Goal: Task Accomplishment & Management: Use online tool/utility

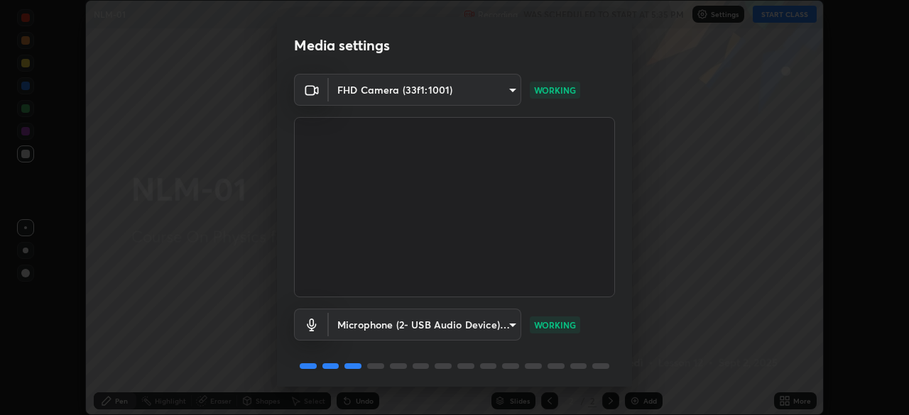
scroll to position [50, 0]
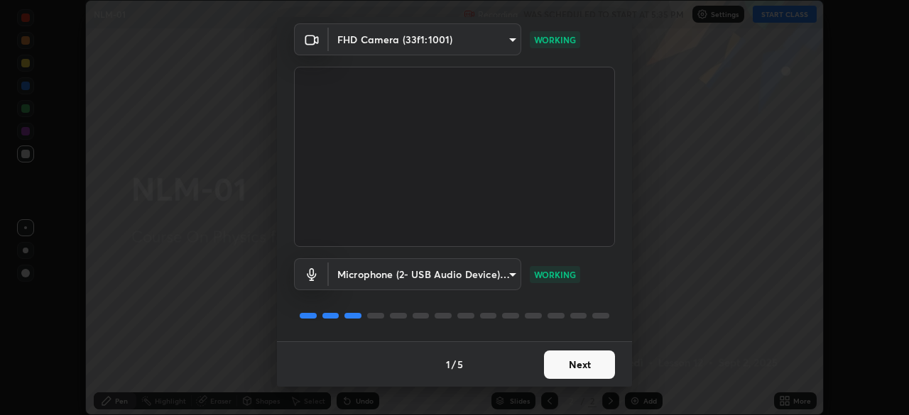
click at [564, 368] on button "Next" at bounding box center [579, 365] width 71 height 28
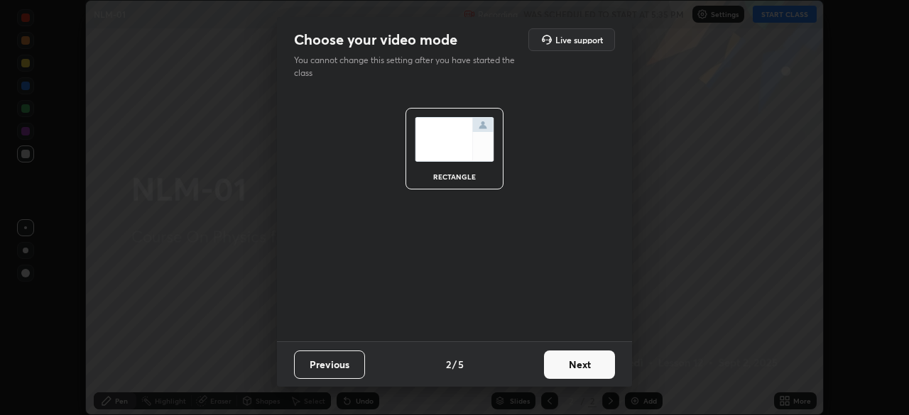
scroll to position [0, 0]
click at [564, 366] on button "Next" at bounding box center [579, 365] width 71 height 28
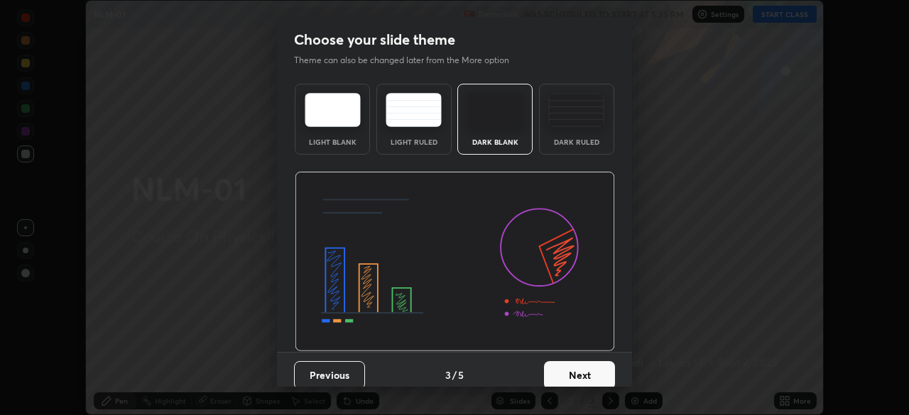
click at [565, 370] on button "Next" at bounding box center [579, 375] width 71 height 28
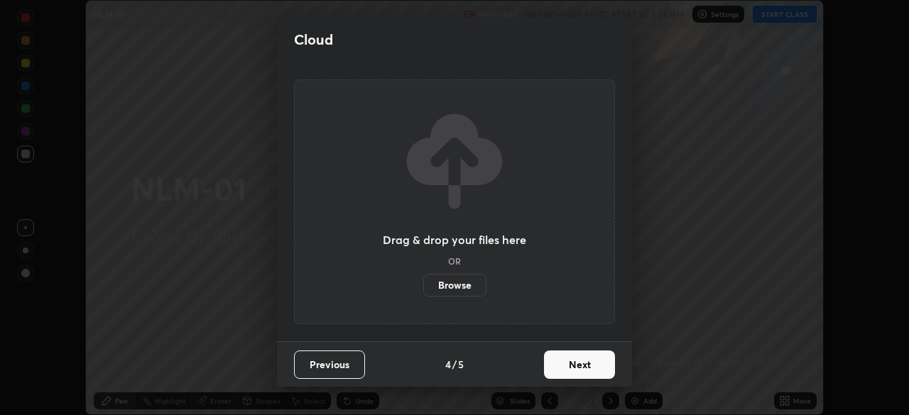
click at [566, 373] on button "Next" at bounding box center [579, 365] width 71 height 28
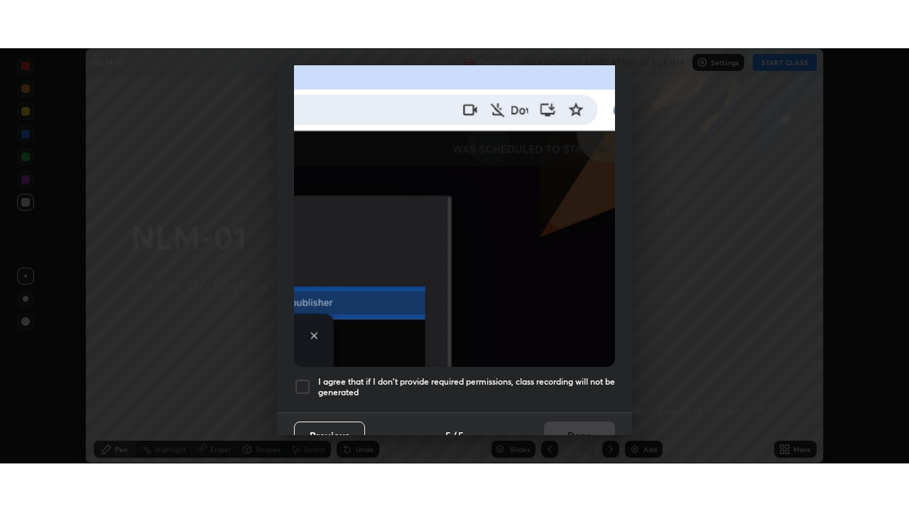
scroll to position [340, 0]
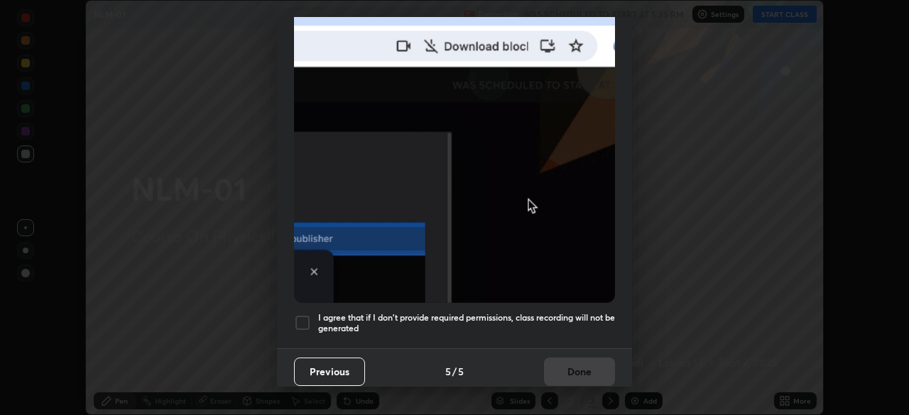
click at [567, 371] on div "Previous 5 / 5 Done" at bounding box center [454, 371] width 355 height 45
click at [564, 312] on h5 "I agree that if I don't provide required permissions, class recording will not …" at bounding box center [466, 323] width 297 height 22
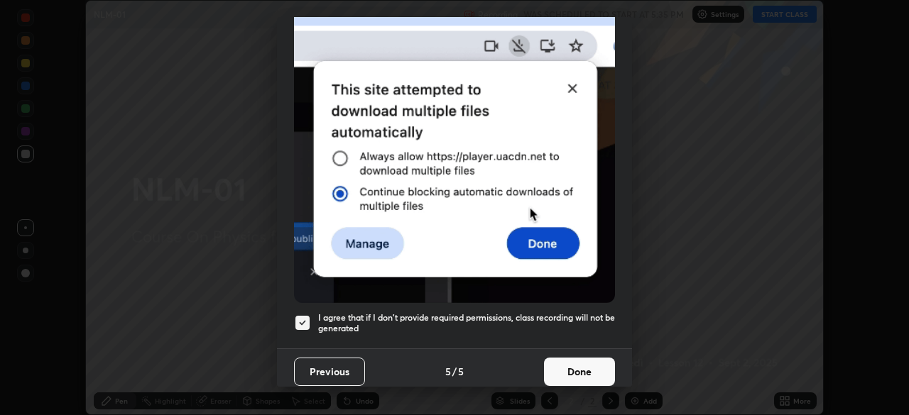
click at [573, 366] on button "Done" at bounding box center [579, 372] width 71 height 28
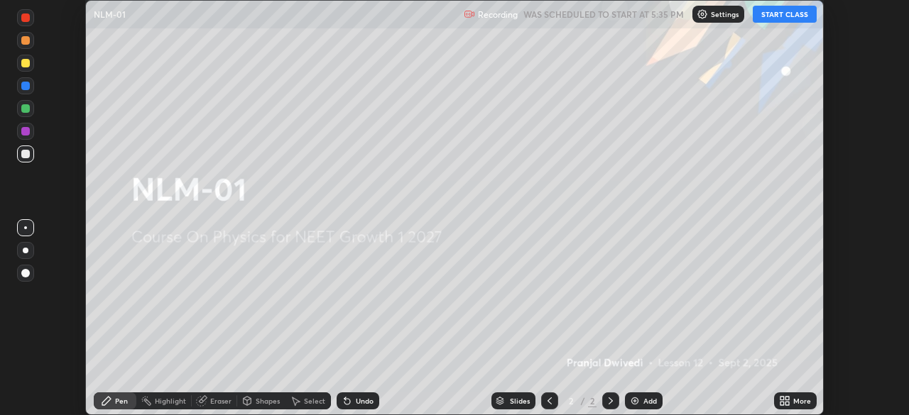
click at [791, 400] on div "More" at bounding box center [795, 401] width 43 height 17
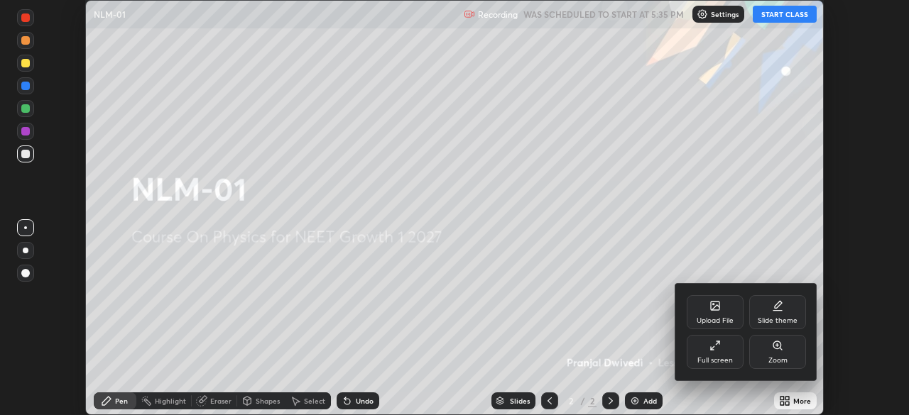
click at [728, 355] on div "Full screen" at bounding box center [714, 352] width 57 height 34
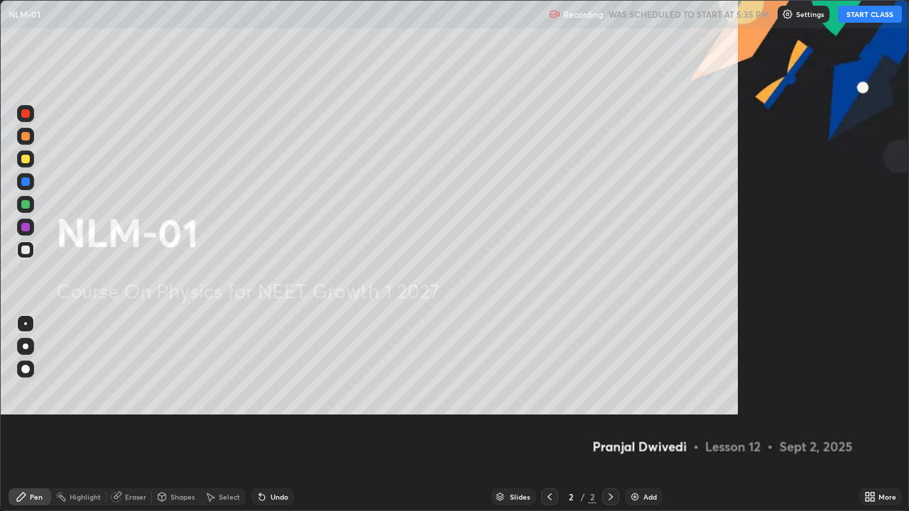
scroll to position [511, 909]
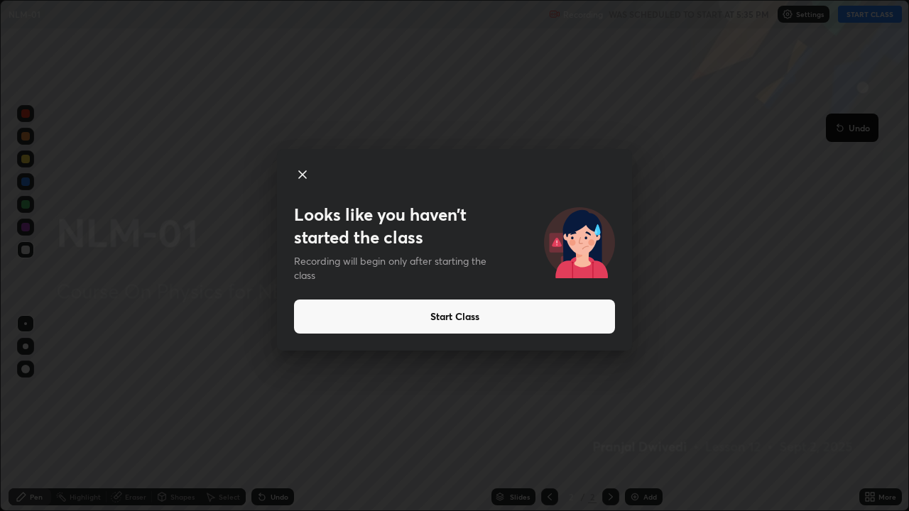
click at [567, 319] on button "Start Class" at bounding box center [454, 317] width 321 height 34
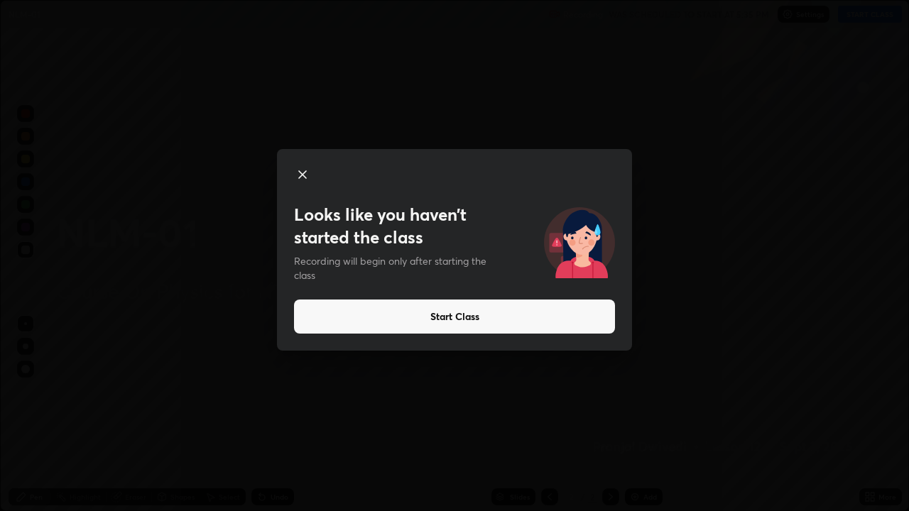
click at [564, 317] on button "Start Class" at bounding box center [454, 317] width 321 height 34
click at [480, 322] on button "Start Class" at bounding box center [454, 317] width 321 height 34
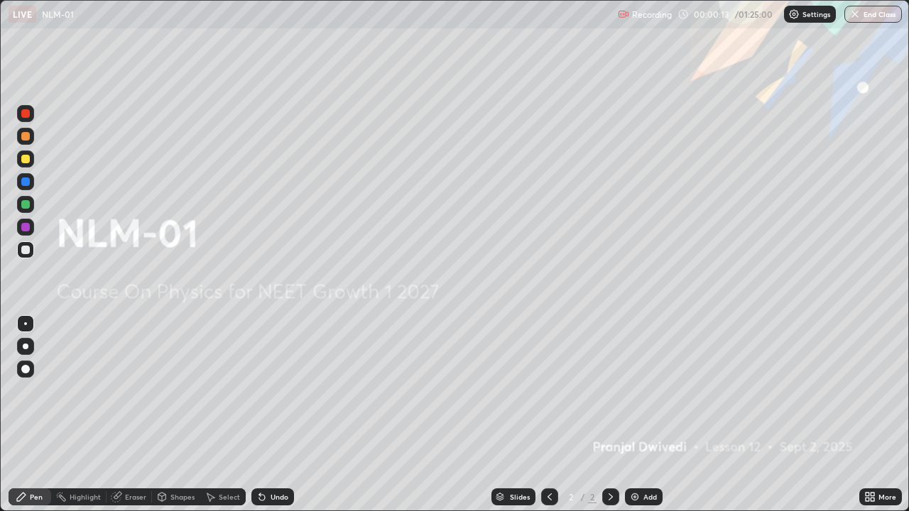
click at [637, 415] on img at bounding box center [634, 496] width 11 height 11
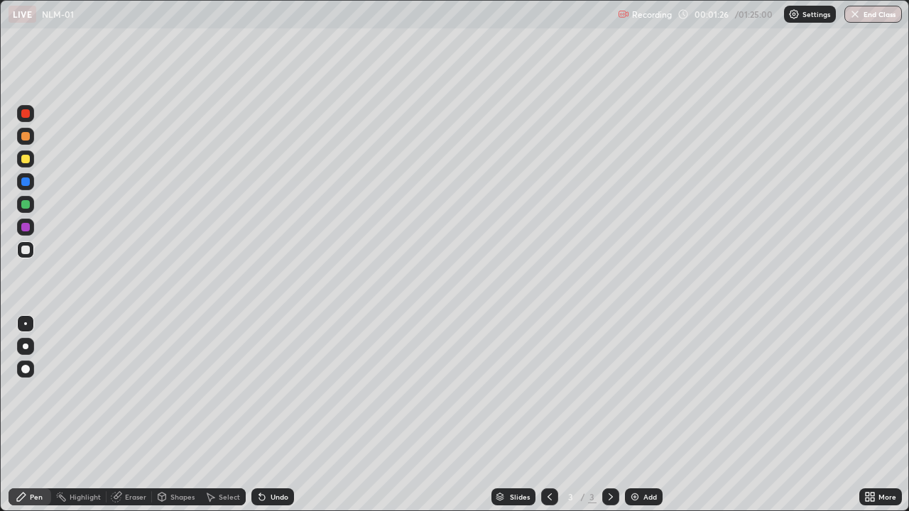
click at [27, 158] on div at bounding box center [25, 159] width 9 height 9
click at [28, 249] on div at bounding box center [25, 250] width 9 height 9
click at [270, 415] on div "Undo" at bounding box center [279, 496] width 18 height 7
click at [26, 160] on div at bounding box center [25, 159] width 9 height 9
click at [28, 248] on div at bounding box center [25, 250] width 9 height 9
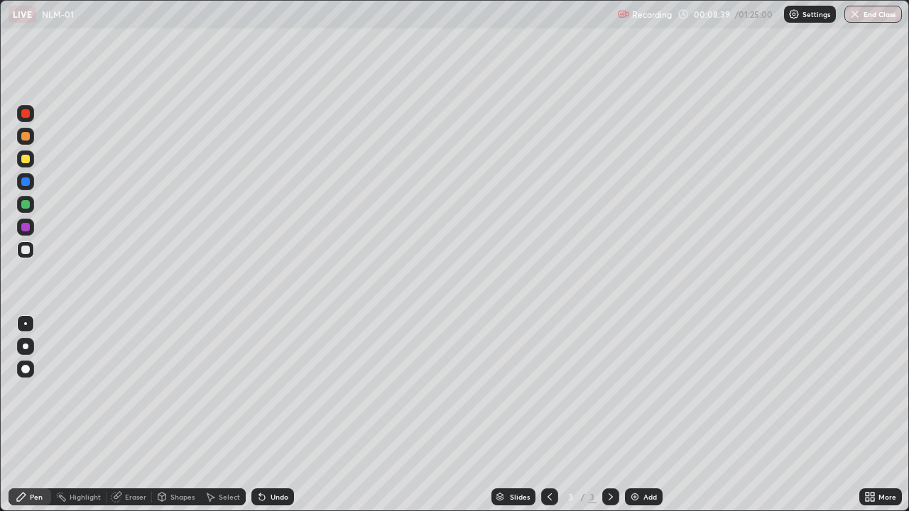
click at [273, 415] on div "Undo" at bounding box center [279, 496] width 18 height 7
click at [641, 415] on div "Add" at bounding box center [644, 496] width 38 height 17
click at [27, 143] on div at bounding box center [25, 136] width 17 height 17
click at [271, 415] on div "Undo" at bounding box center [272, 496] width 43 height 17
click at [278, 415] on div "Undo" at bounding box center [272, 496] width 43 height 17
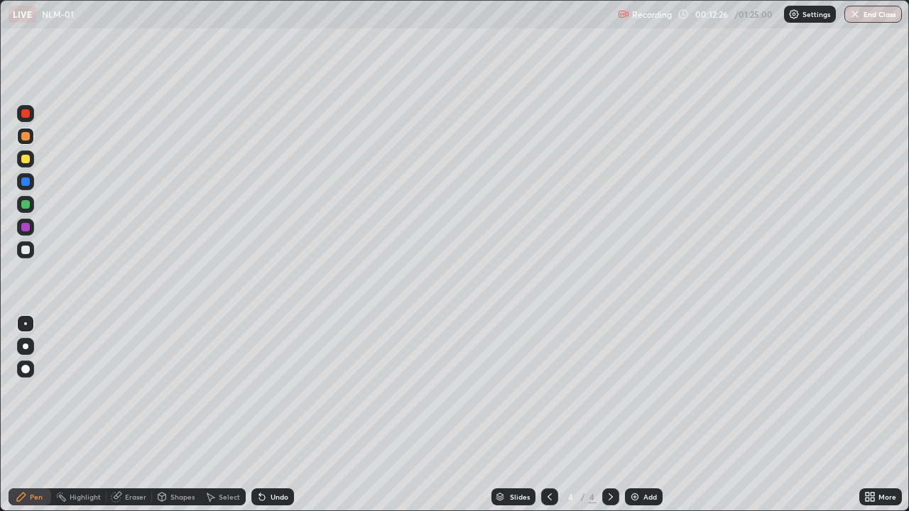
click at [278, 415] on div "Undo" at bounding box center [272, 496] width 43 height 17
click at [280, 415] on div "Undo" at bounding box center [272, 496] width 43 height 17
click at [26, 250] on div at bounding box center [25, 250] width 9 height 9
click at [548, 415] on icon at bounding box center [549, 496] width 11 height 11
click at [609, 415] on icon at bounding box center [610, 496] width 11 height 11
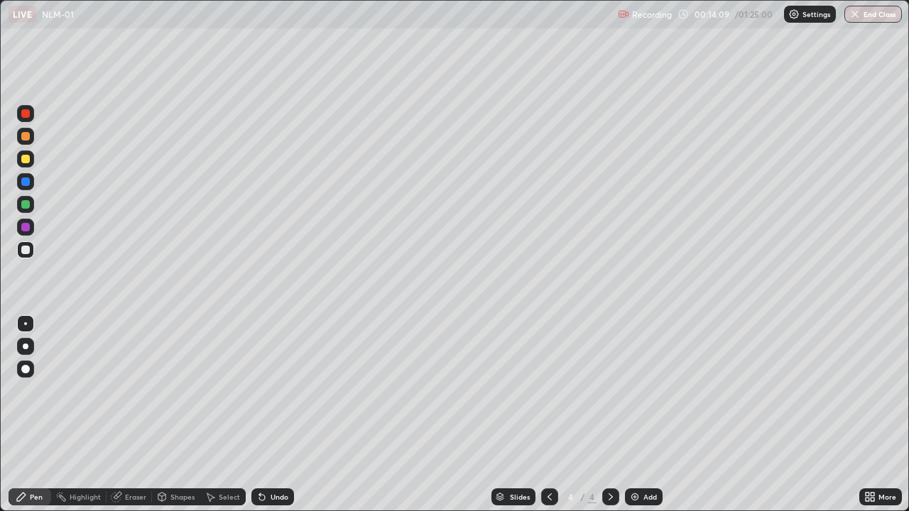
click at [549, 415] on icon at bounding box center [549, 496] width 11 height 11
click at [608, 415] on icon at bounding box center [610, 496] width 11 height 11
click at [547, 415] on icon at bounding box center [549, 496] width 11 height 11
click at [609, 415] on icon at bounding box center [610, 496] width 11 height 11
click at [637, 415] on img at bounding box center [634, 496] width 11 height 11
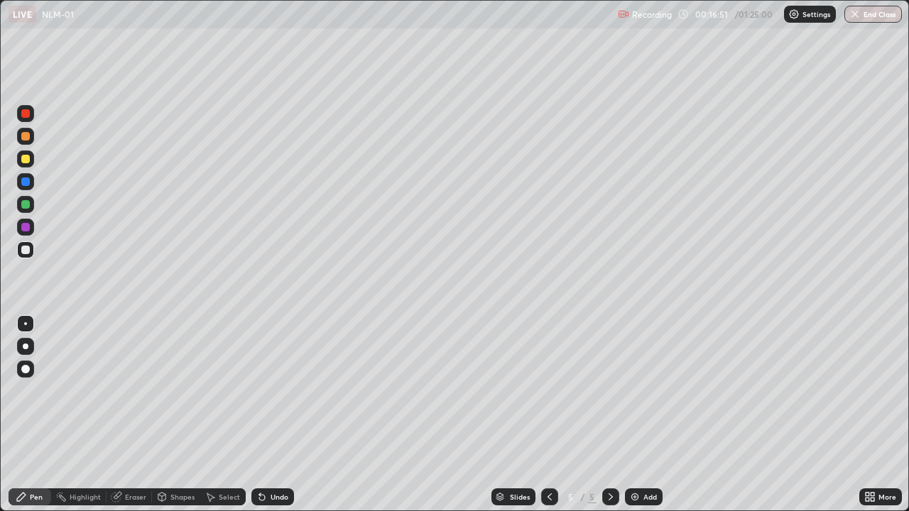
click at [259, 415] on icon at bounding box center [259, 493] width 1 height 1
click at [33, 163] on div at bounding box center [25, 158] width 17 height 17
click at [639, 415] on div "Add" at bounding box center [644, 496] width 38 height 17
click at [32, 165] on div at bounding box center [25, 158] width 17 height 17
click at [28, 253] on div at bounding box center [25, 250] width 9 height 9
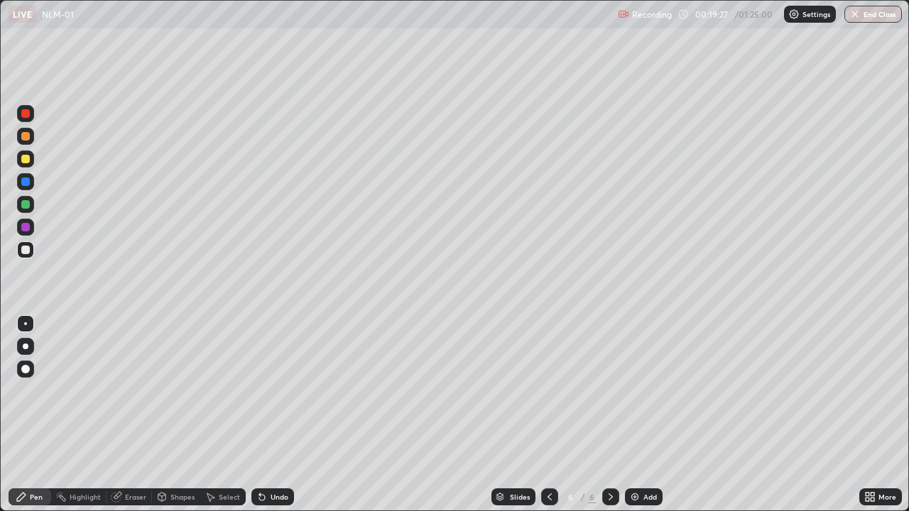
click at [133, 415] on div "Eraser" at bounding box center [135, 496] width 21 height 7
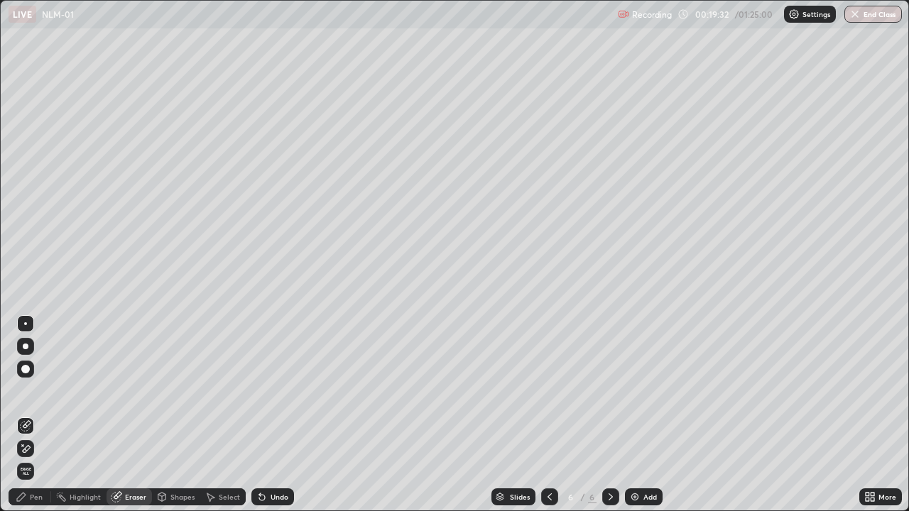
click at [35, 415] on div "Pen" at bounding box center [36, 496] width 13 height 7
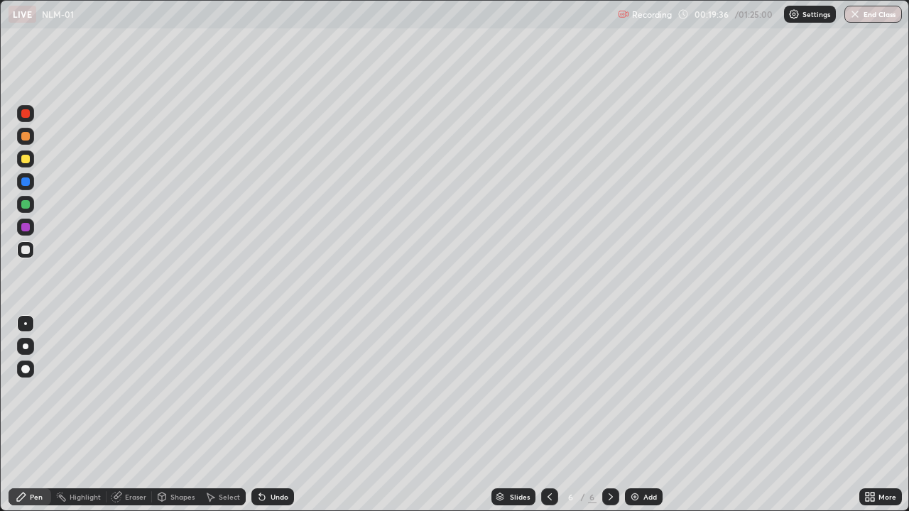
click at [31, 210] on div at bounding box center [25, 204] width 17 height 17
click at [268, 415] on div "Undo" at bounding box center [272, 496] width 43 height 17
click at [220, 415] on div "Select" at bounding box center [229, 496] width 21 height 7
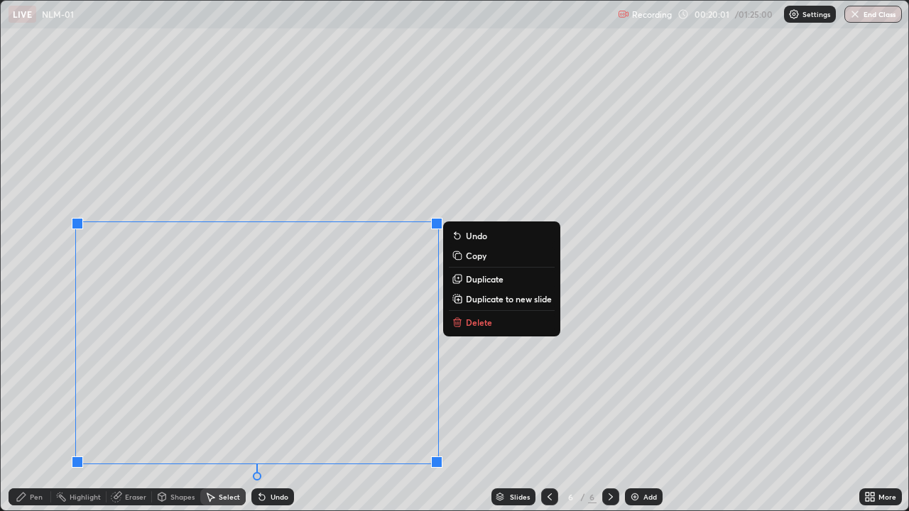
click at [481, 282] on p "Duplicate" at bounding box center [485, 278] width 38 height 11
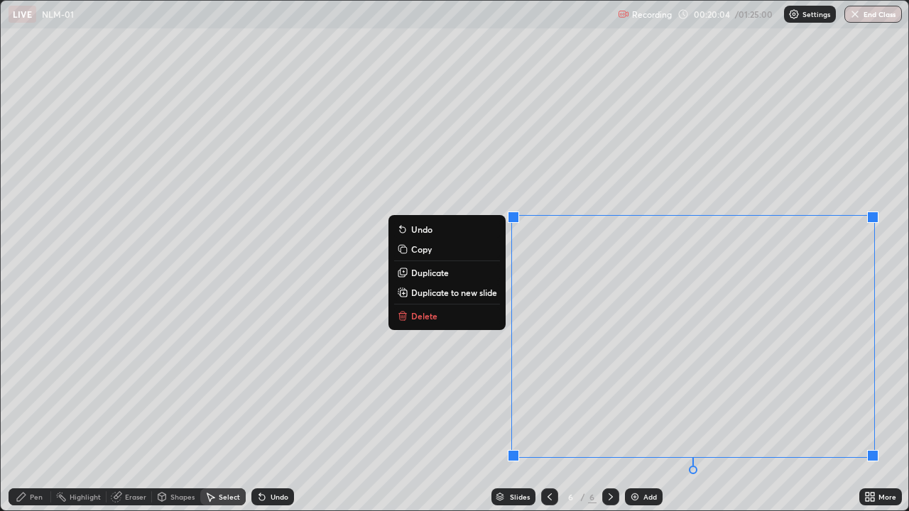
click at [138, 415] on div "Eraser" at bounding box center [135, 496] width 21 height 7
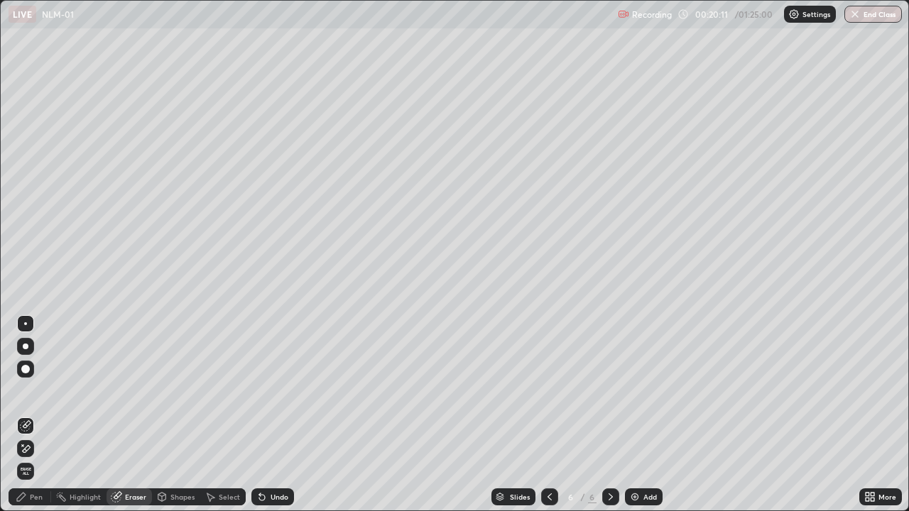
click at [43, 415] on div "Pen" at bounding box center [30, 496] width 43 height 17
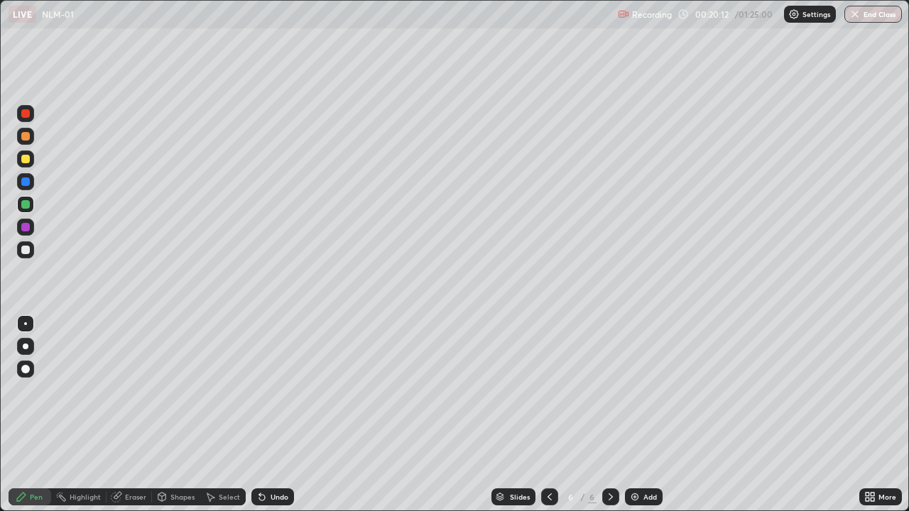
click at [26, 159] on div at bounding box center [25, 159] width 9 height 9
click at [27, 251] on div at bounding box center [25, 250] width 9 height 9
click at [285, 415] on div "Undo" at bounding box center [279, 496] width 18 height 7
click at [283, 415] on div "Undo" at bounding box center [279, 496] width 18 height 7
click at [136, 415] on div "Eraser" at bounding box center [135, 496] width 21 height 7
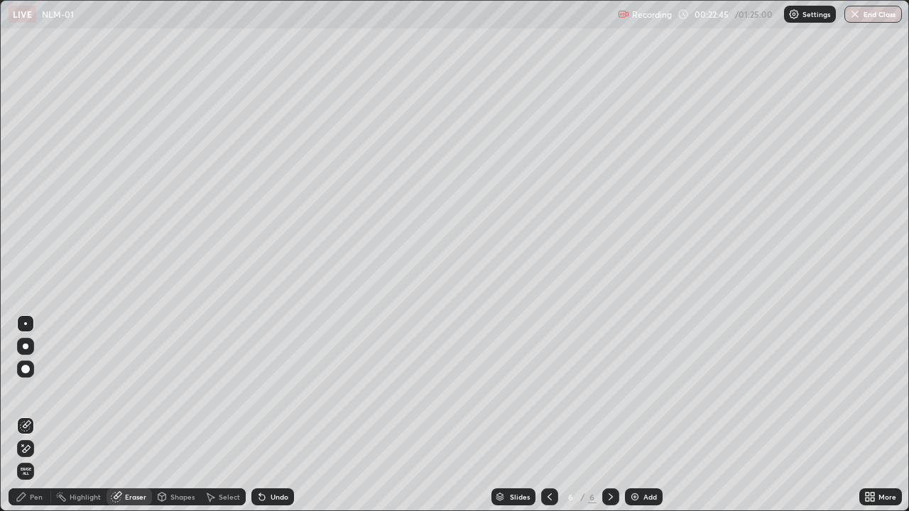
click at [36, 415] on div "Pen" at bounding box center [36, 496] width 13 height 7
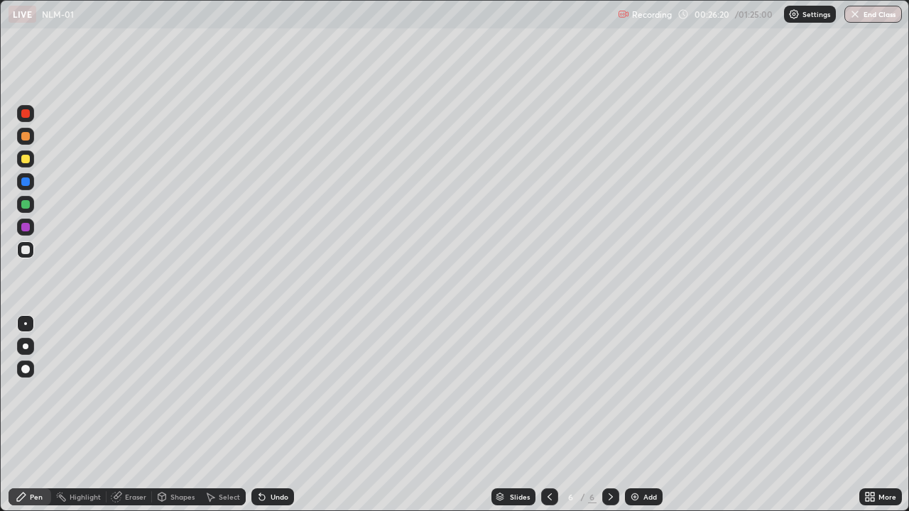
click at [640, 415] on div "Add" at bounding box center [644, 496] width 38 height 17
click at [22, 251] on div at bounding box center [25, 250] width 9 height 9
click at [26, 230] on div at bounding box center [25, 227] width 9 height 9
click at [25, 209] on div at bounding box center [25, 204] width 17 height 17
click at [25, 160] on div at bounding box center [25, 159] width 9 height 9
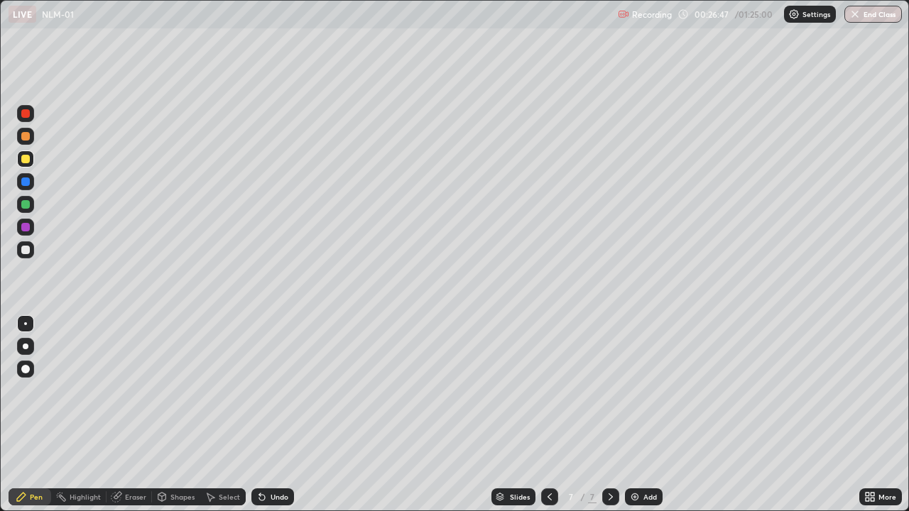
click at [26, 207] on div at bounding box center [25, 204] width 9 height 9
click at [36, 415] on div "Pen" at bounding box center [36, 496] width 13 height 7
click at [26, 251] on div at bounding box center [25, 250] width 9 height 9
click at [276, 415] on div "Undo" at bounding box center [279, 496] width 18 height 7
click at [542, 415] on div at bounding box center [549, 497] width 17 height 28
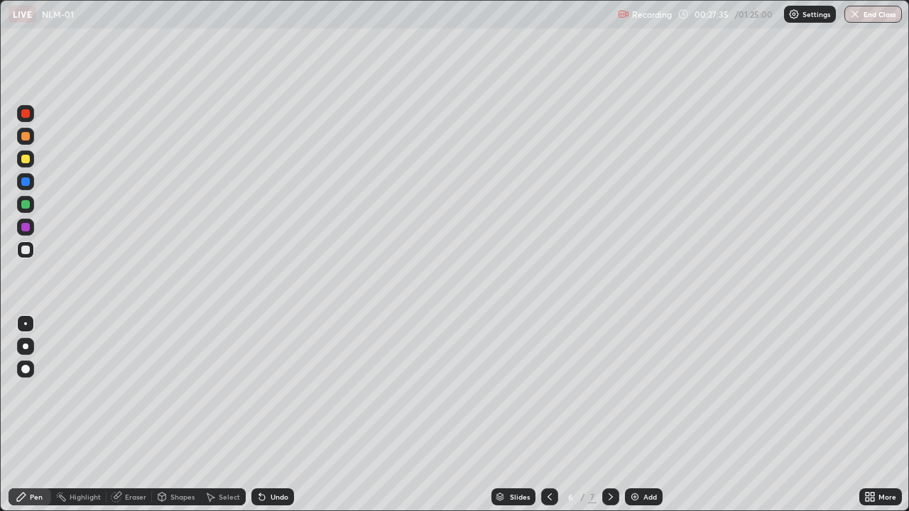
click at [548, 415] on icon at bounding box center [549, 496] width 11 height 11
click at [602, 415] on div at bounding box center [610, 496] width 17 height 17
click at [609, 415] on icon at bounding box center [610, 496] width 11 height 11
click at [645, 415] on div "Add" at bounding box center [649, 496] width 13 height 7
click at [290, 415] on div "Undo" at bounding box center [272, 496] width 43 height 17
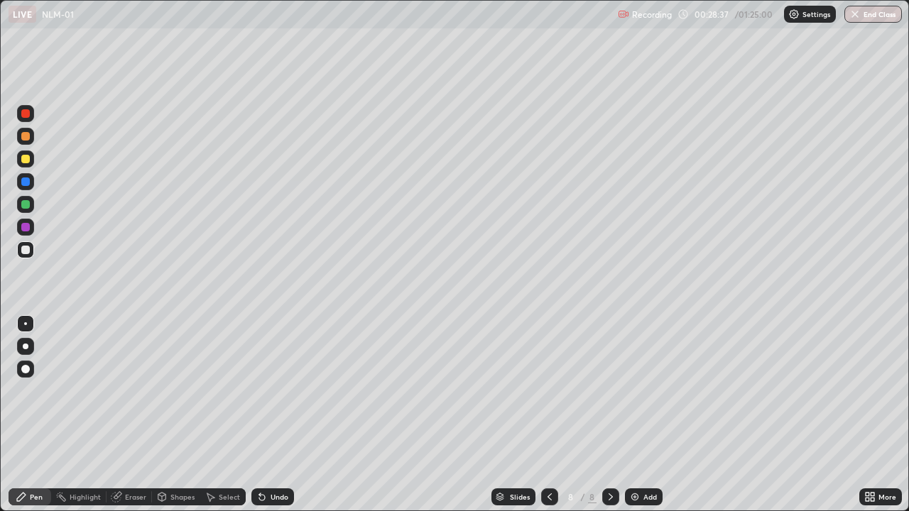
click at [176, 415] on div "Shapes" at bounding box center [182, 496] width 24 height 7
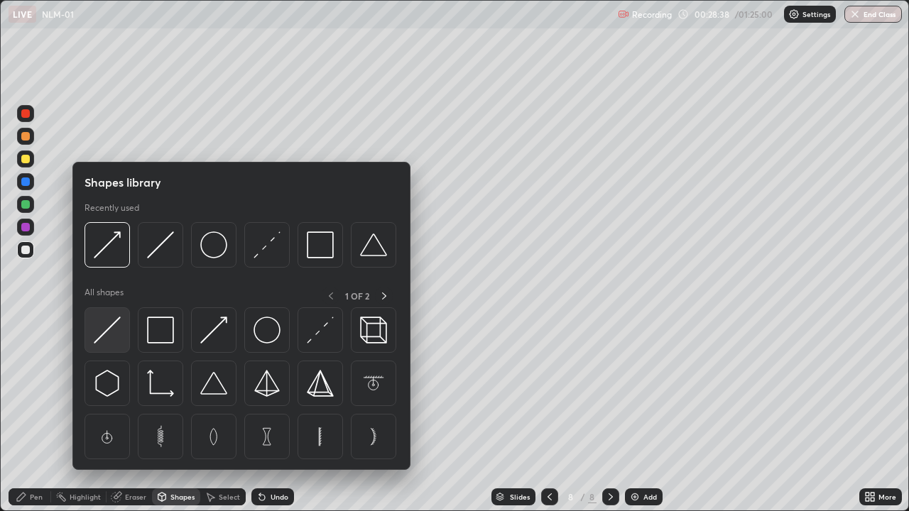
click at [118, 333] on img at bounding box center [107, 330] width 27 height 27
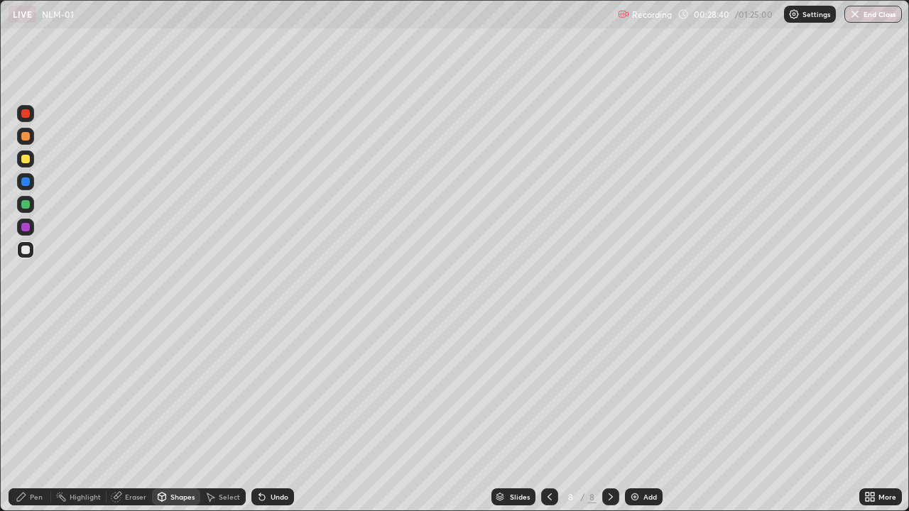
click at [38, 415] on div "Pen" at bounding box center [36, 496] width 13 height 7
click at [23, 158] on div at bounding box center [25, 159] width 9 height 9
click at [530, 415] on div "Slides" at bounding box center [513, 496] width 44 height 17
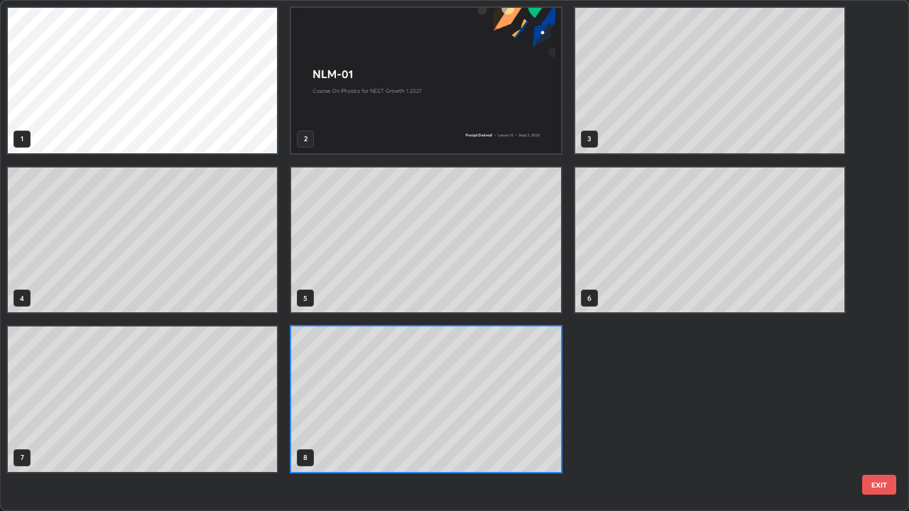
scroll to position [505, 900]
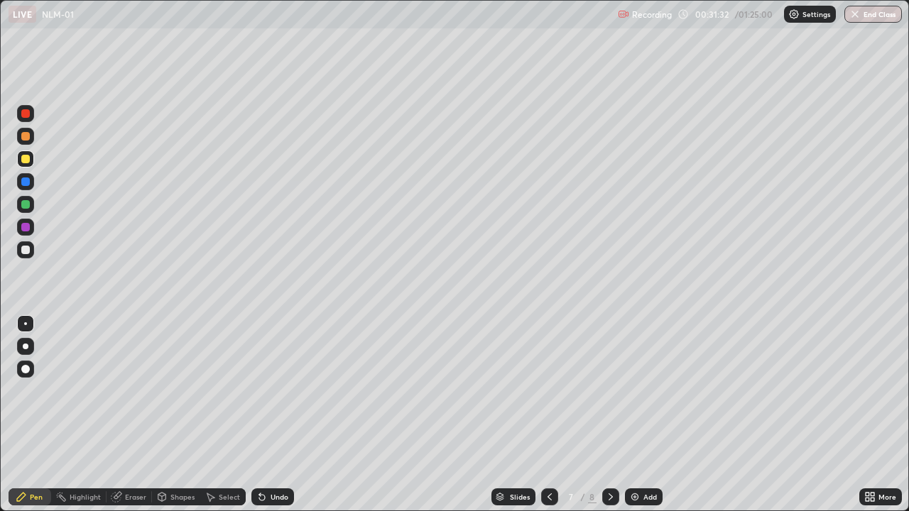
click at [609, 415] on icon at bounding box center [610, 496] width 11 height 11
click at [138, 415] on div "Eraser" at bounding box center [135, 496] width 21 height 7
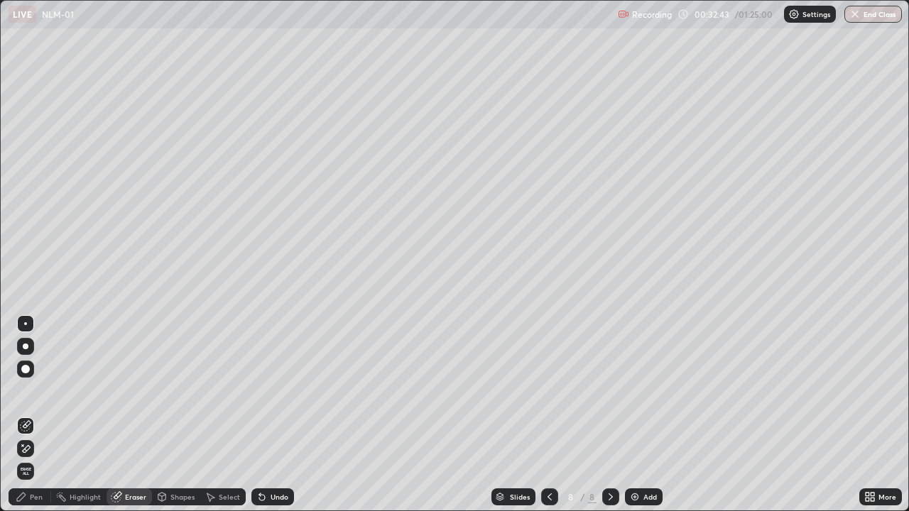
click at [40, 415] on div "Pen" at bounding box center [30, 496] width 43 height 17
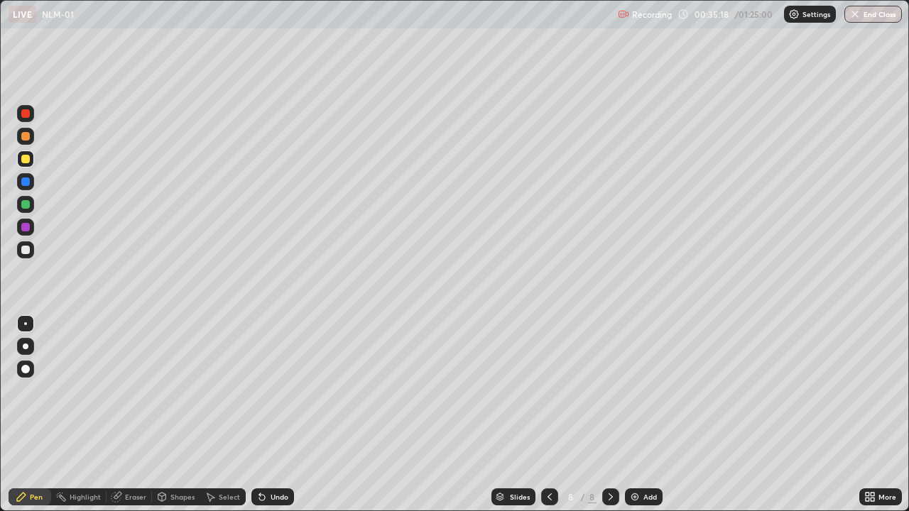
click at [0, 230] on div "Setting up your live class" at bounding box center [454, 255] width 909 height 511
click at [23, 246] on div at bounding box center [25, 250] width 9 height 9
click at [273, 415] on div "Undo" at bounding box center [279, 496] width 18 height 7
click at [134, 415] on div "Eraser" at bounding box center [135, 496] width 21 height 7
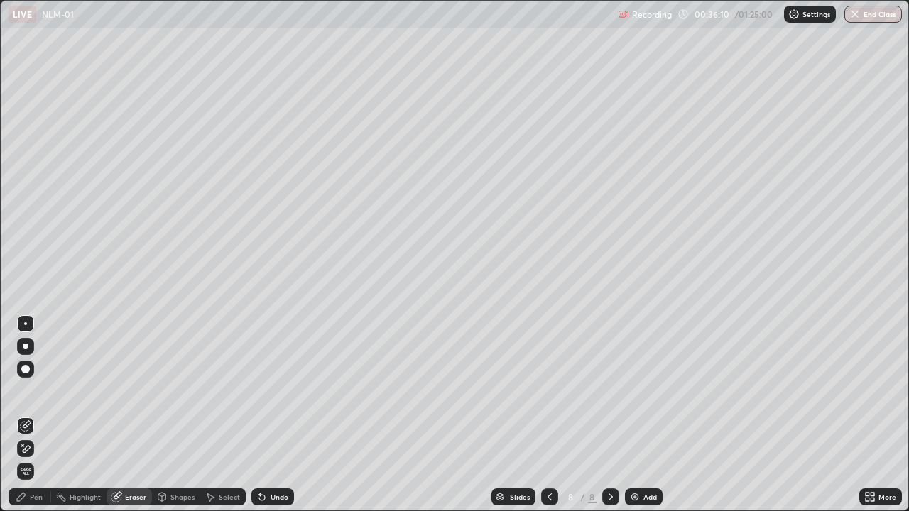
click at [47, 415] on div "Pen" at bounding box center [30, 496] width 43 height 17
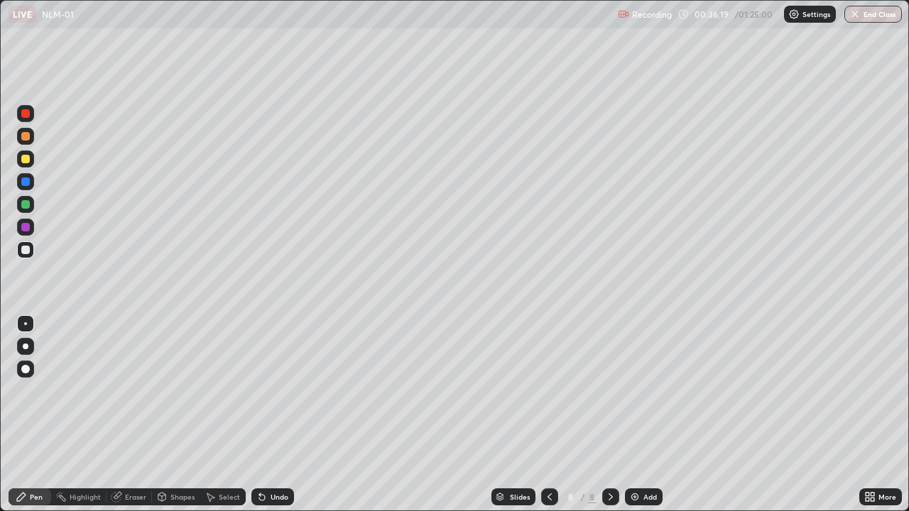
click at [268, 415] on div "Undo" at bounding box center [272, 496] width 43 height 17
click at [273, 415] on div "Undo" at bounding box center [279, 496] width 18 height 7
click at [640, 415] on div "Add" at bounding box center [644, 496] width 38 height 17
click at [176, 415] on div "Shapes" at bounding box center [182, 496] width 24 height 7
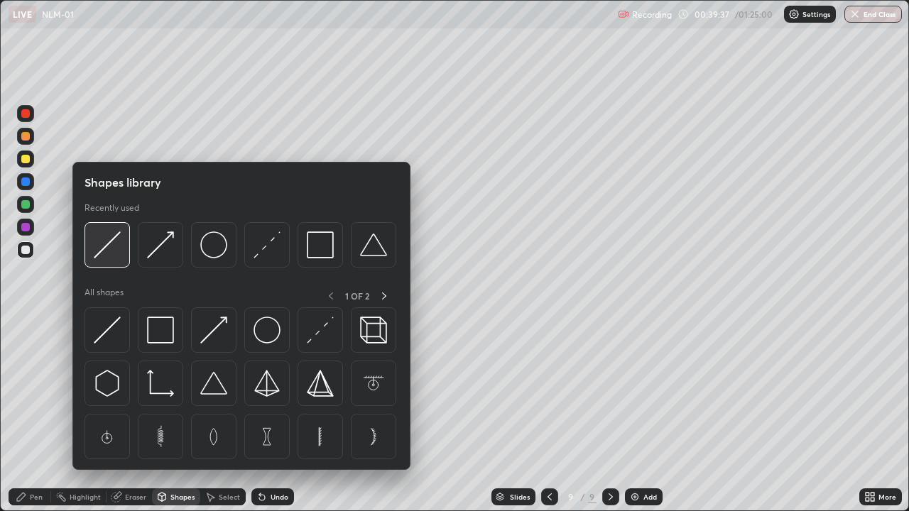
click at [114, 256] on img at bounding box center [107, 244] width 27 height 27
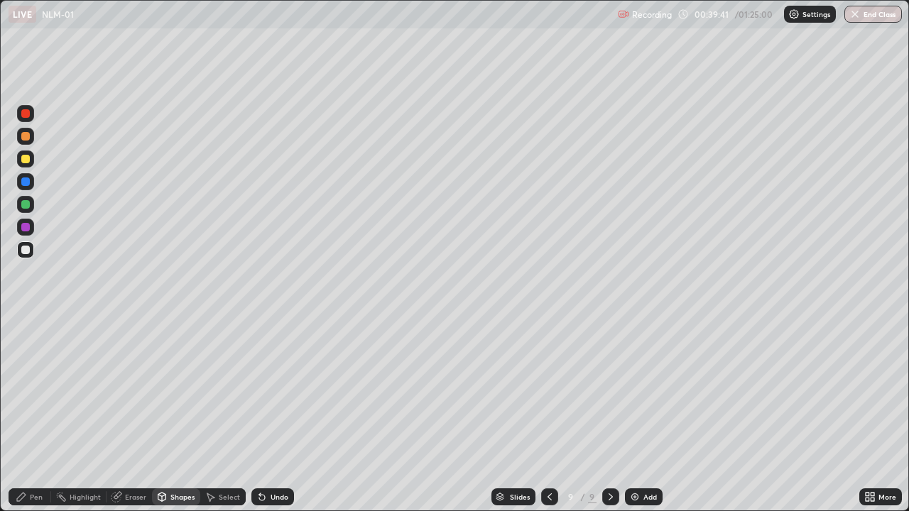
click at [163, 415] on icon at bounding box center [162, 497] width 8 height 9
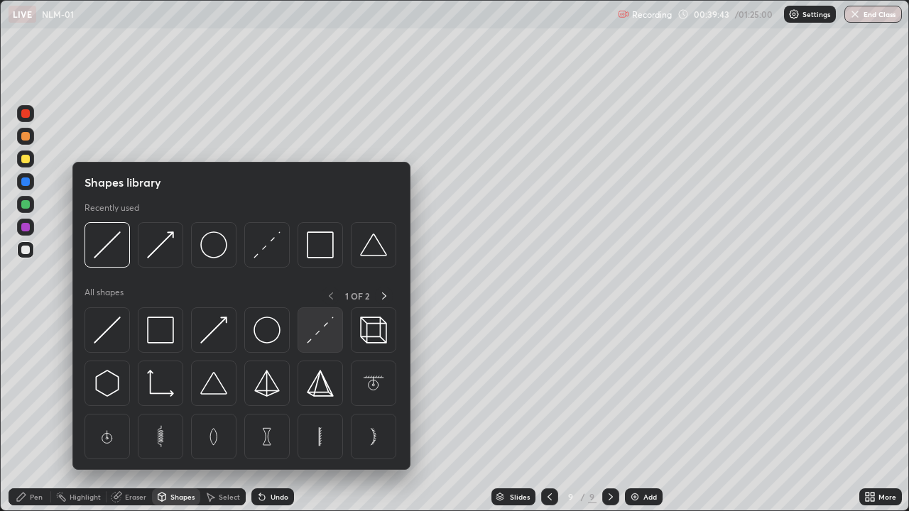
click at [328, 329] on img at bounding box center [320, 330] width 27 height 27
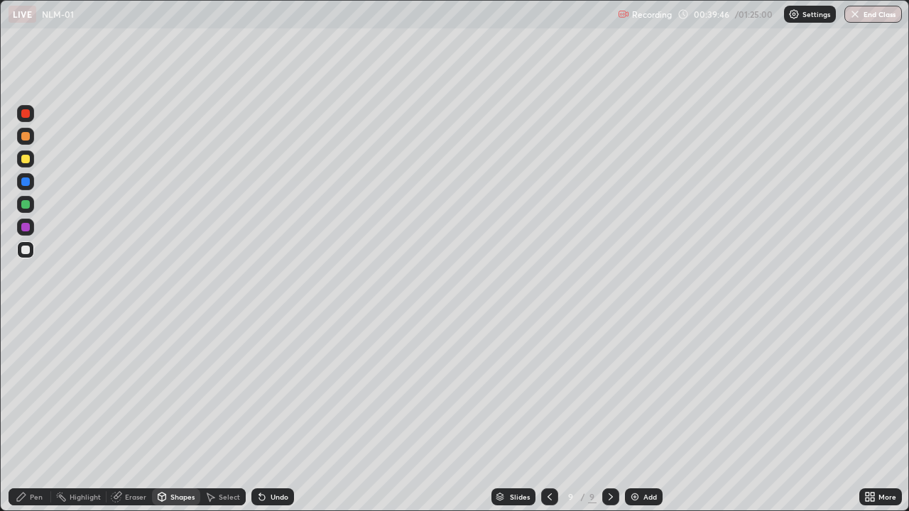
click at [170, 415] on div "Shapes" at bounding box center [182, 496] width 24 height 7
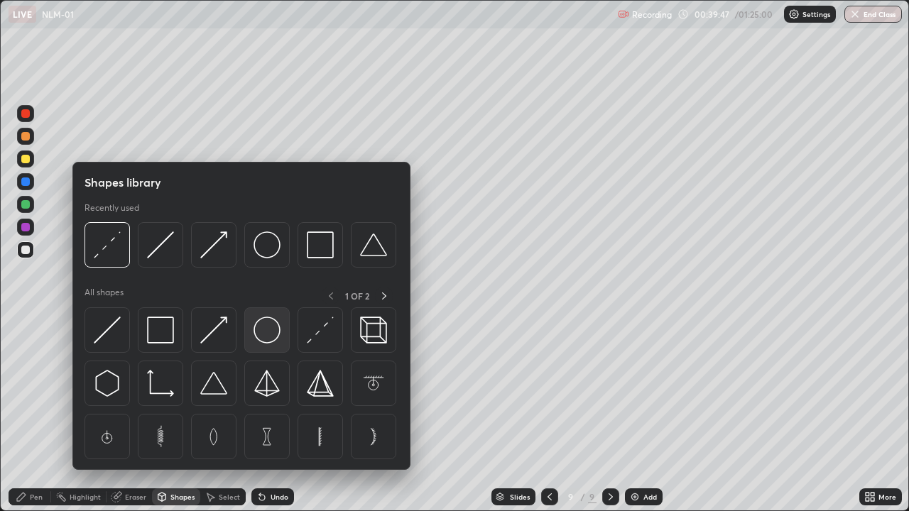
click at [266, 334] on img at bounding box center [266, 330] width 27 height 27
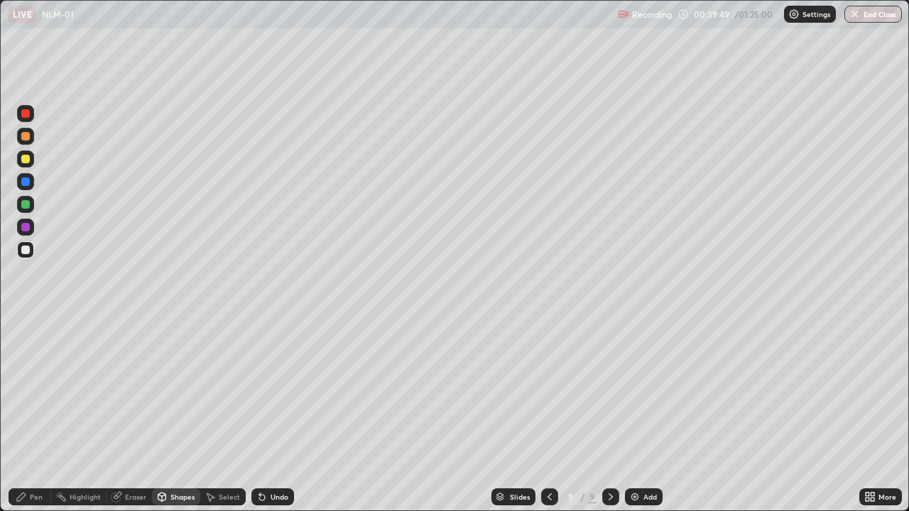
click at [33, 415] on div "Pen" at bounding box center [36, 496] width 13 height 7
click at [27, 209] on div at bounding box center [25, 204] width 17 height 17
click at [280, 415] on div "Undo" at bounding box center [272, 496] width 43 height 17
click at [183, 415] on div "Shapes" at bounding box center [176, 496] width 48 height 17
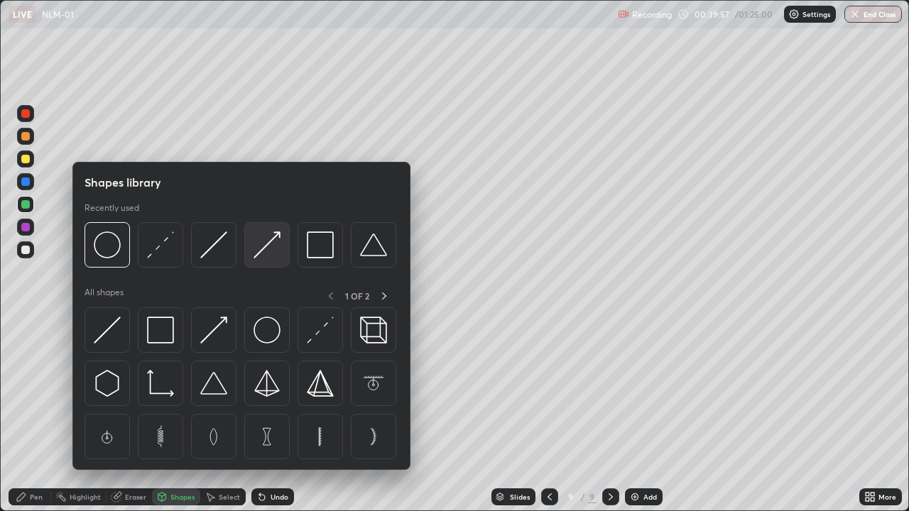
click at [266, 253] on img at bounding box center [266, 244] width 27 height 27
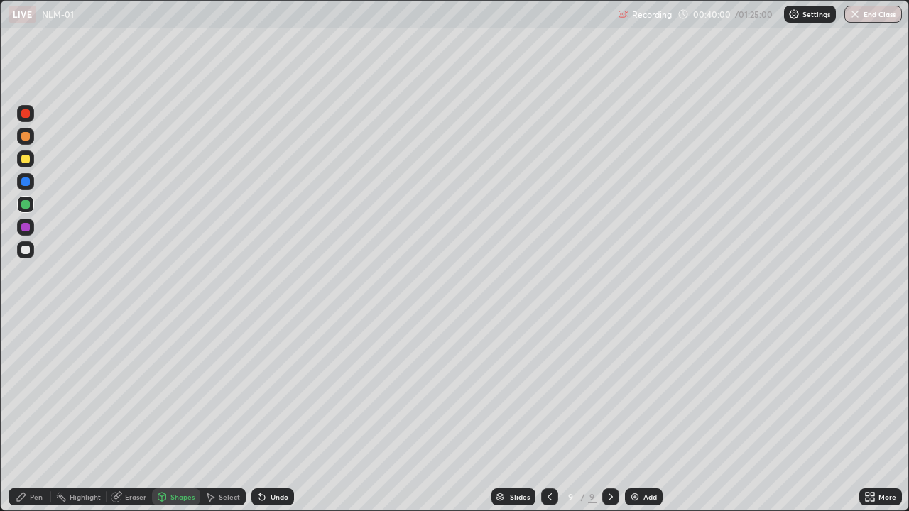
click at [172, 415] on div "Shapes" at bounding box center [182, 496] width 24 height 7
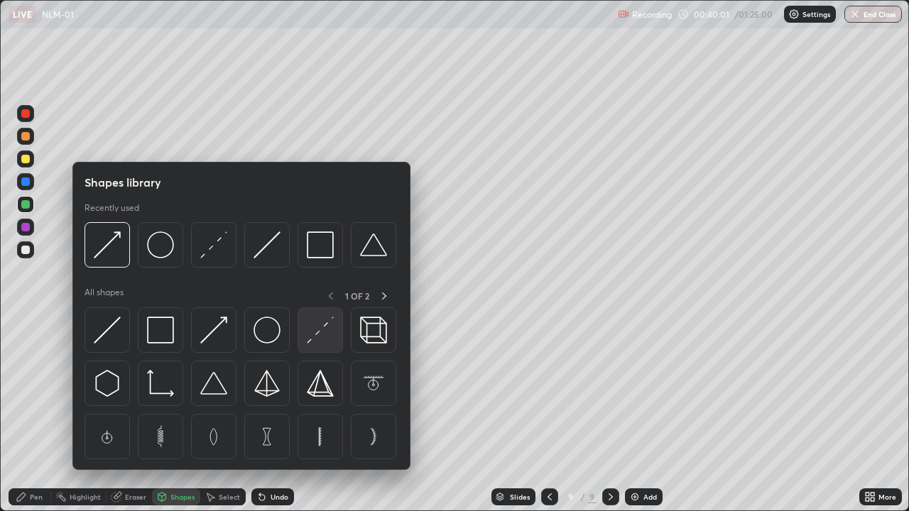
click at [314, 328] on img at bounding box center [320, 330] width 27 height 27
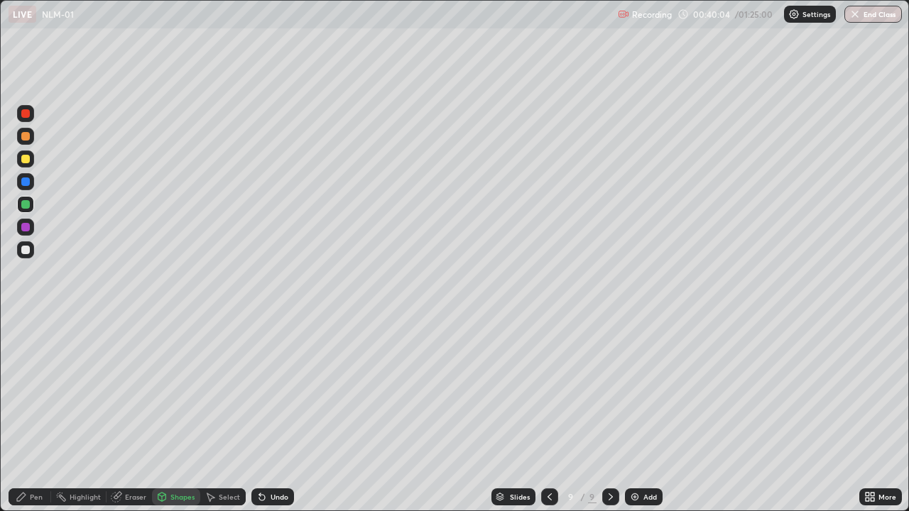
click at [38, 415] on div "Pen" at bounding box center [36, 496] width 13 height 7
click at [177, 415] on div "Shapes" at bounding box center [182, 496] width 24 height 7
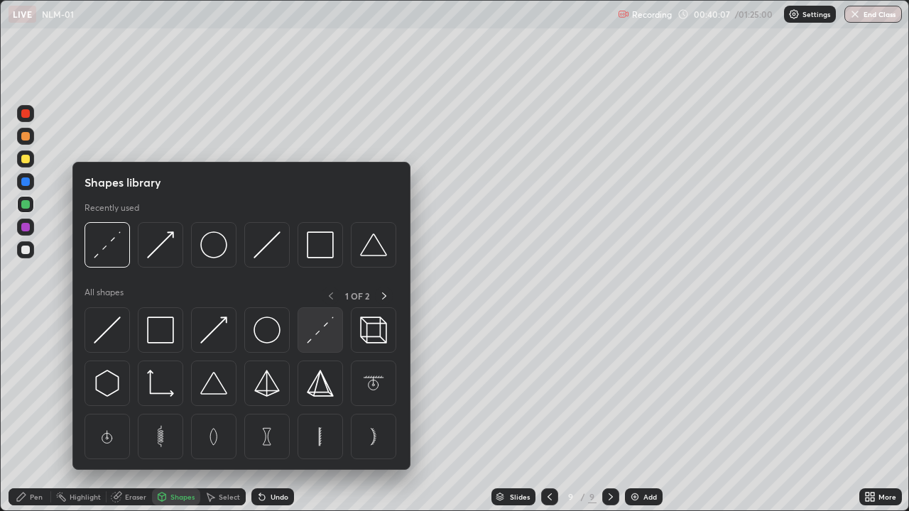
click at [319, 333] on img at bounding box center [320, 330] width 27 height 27
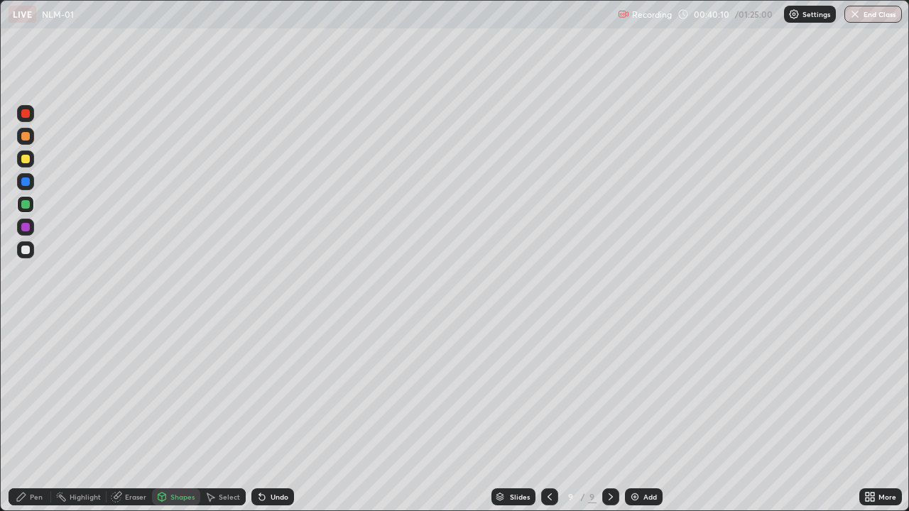
click at [33, 415] on div "Pen" at bounding box center [36, 496] width 13 height 7
click at [189, 415] on div "Shapes" at bounding box center [182, 496] width 24 height 7
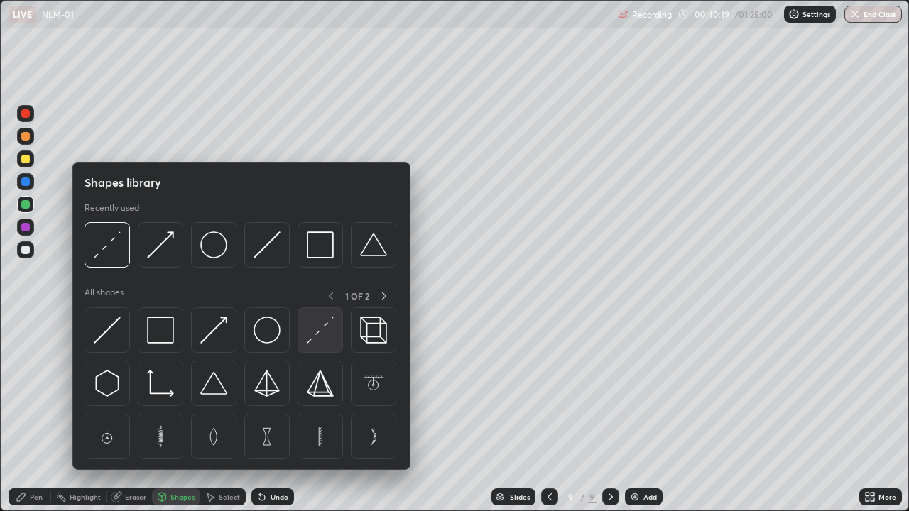
click at [314, 333] on img at bounding box center [320, 330] width 27 height 27
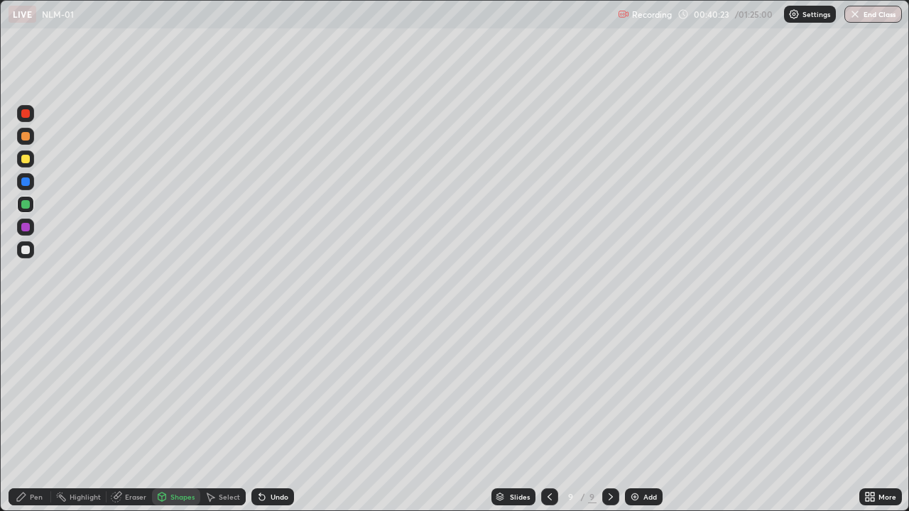
click at [275, 415] on div "Undo" at bounding box center [279, 496] width 18 height 7
click at [214, 415] on icon at bounding box center [209, 496] width 11 height 11
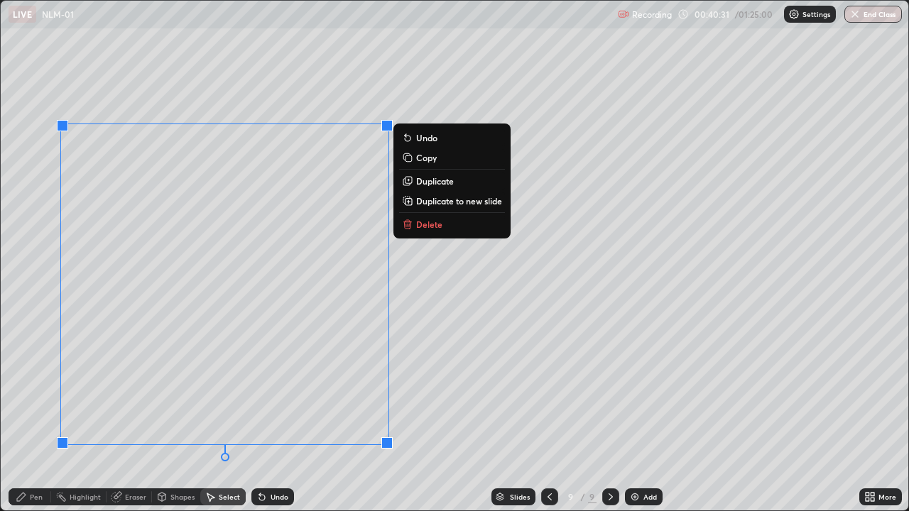
click at [221, 415] on div "Select" at bounding box center [229, 496] width 21 height 7
click at [142, 94] on div "0 ° Undo Copy Duplicate Duplicate to new slide Delete" at bounding box center [454, 256] width 907 height 510
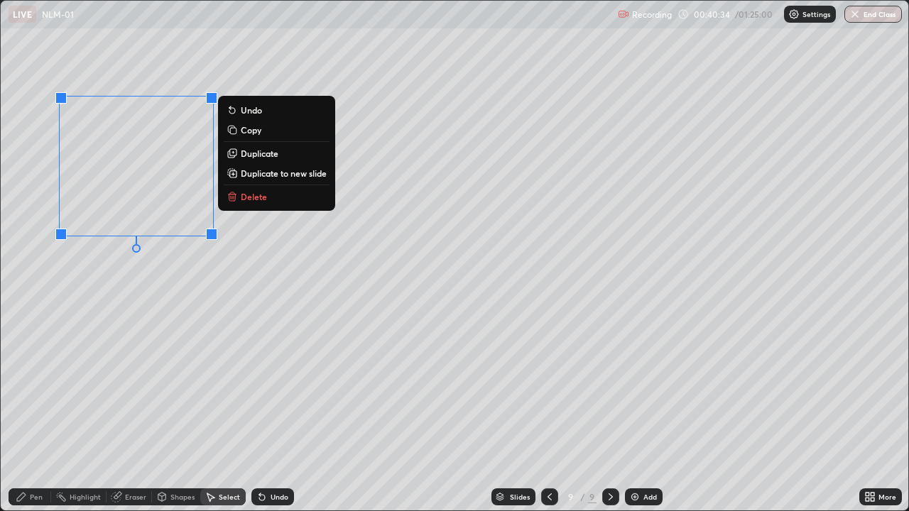
click at [250, 155] on p "Duplicate" at bounding box center [260, 153] width 38 height 11
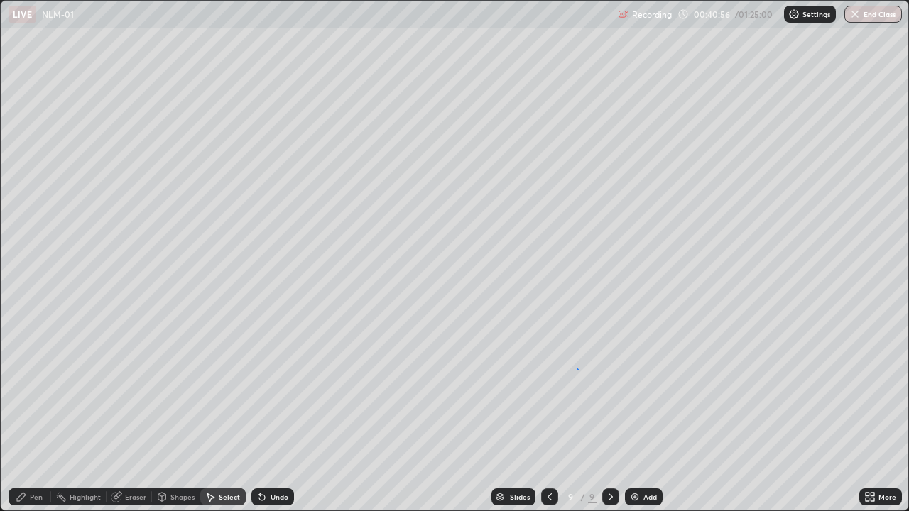
click at [579, 368] on div "0 ° Undo Copy Duplicate Duplicate to new slide Delete" at bounding box center [454, 256] width 907 height 510
click at [172, 415] on div "Shapes" at bounding box center [182, 496] width 24 height 7
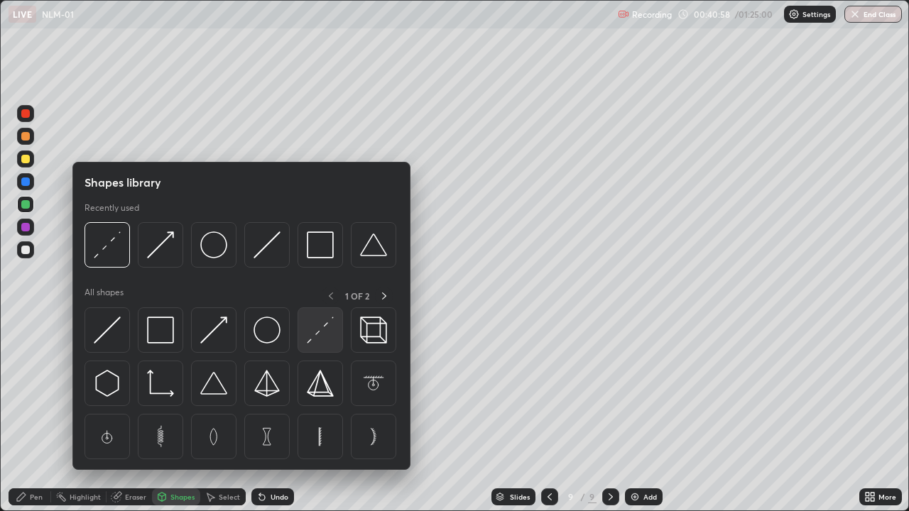
click at [311, 337] on img at bounding box center [320, 330] width 27 height 27
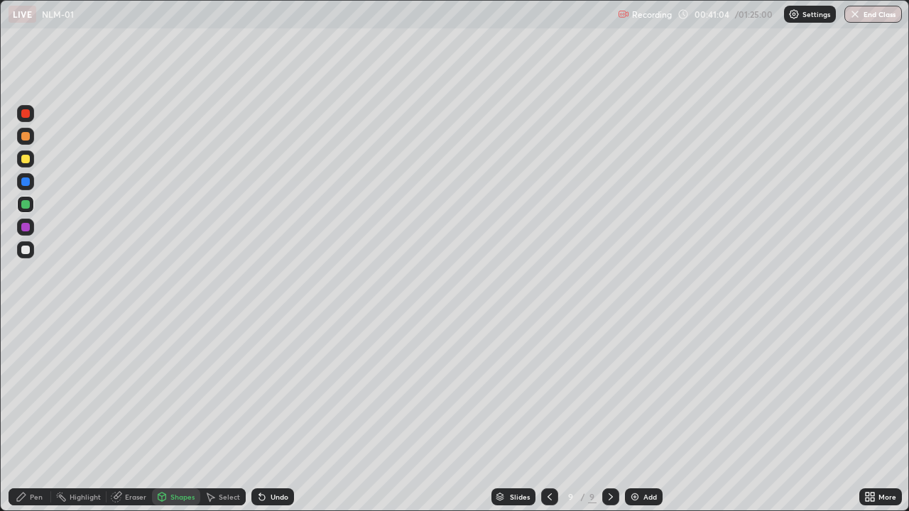
click at [165, 415] on icon at bounding box center [161, 496] width 11 height 11
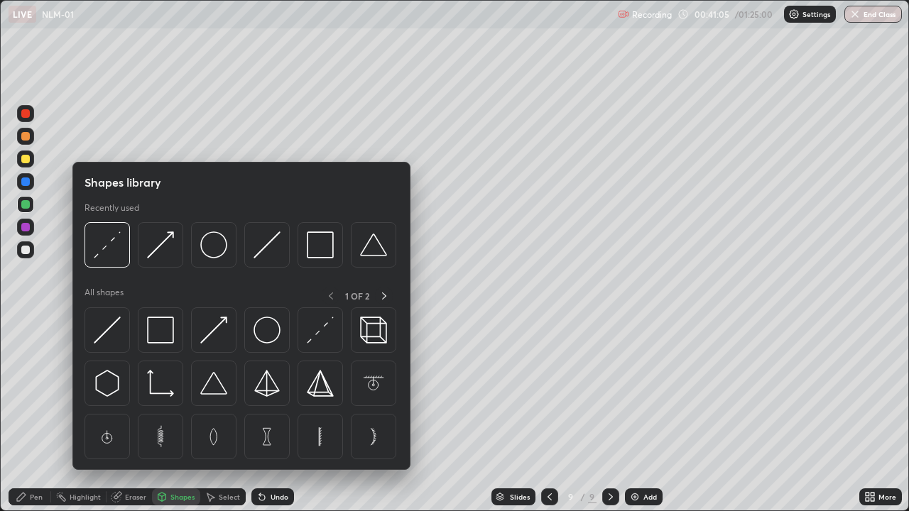
click at [127, 415] on div "Eraser" at bounding box center [135, 496] width 21 height 7
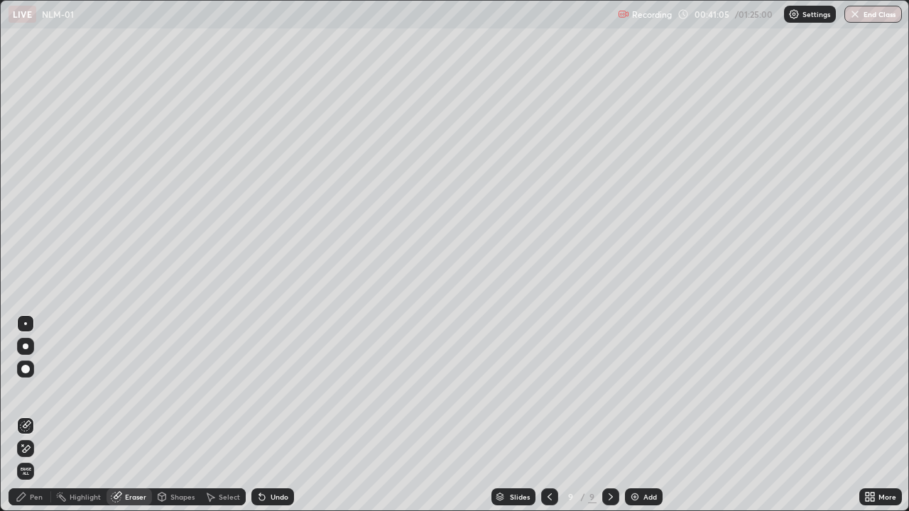
click at [23, 415] on icon at bounding box center [22, 444] width 1 height 1
click at [33, 415] on div "Pen" at bounding box center [36, 496] width 13 height 7
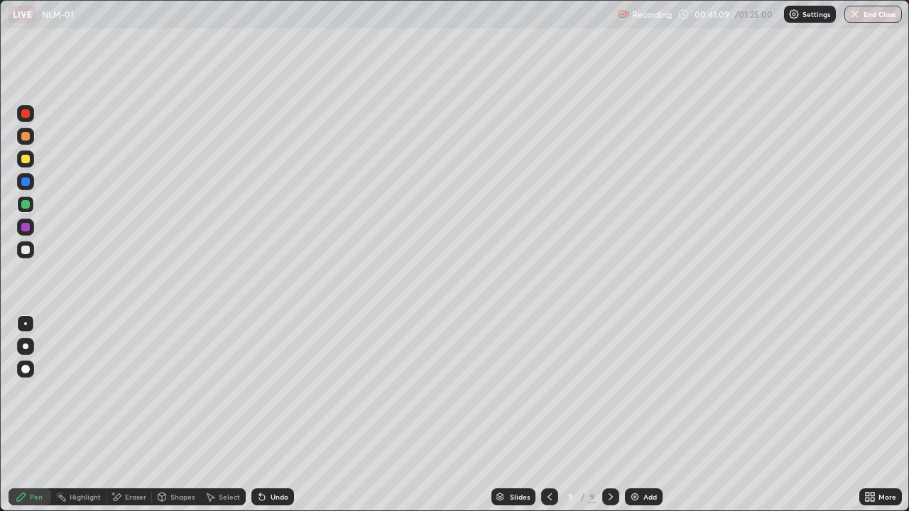
click at [26, 230] on div at bounding box center [25, 227] width 9 height 9
click at [174, 415] on div "Shapes" at bounding box center [182, 496] width 24 height 7
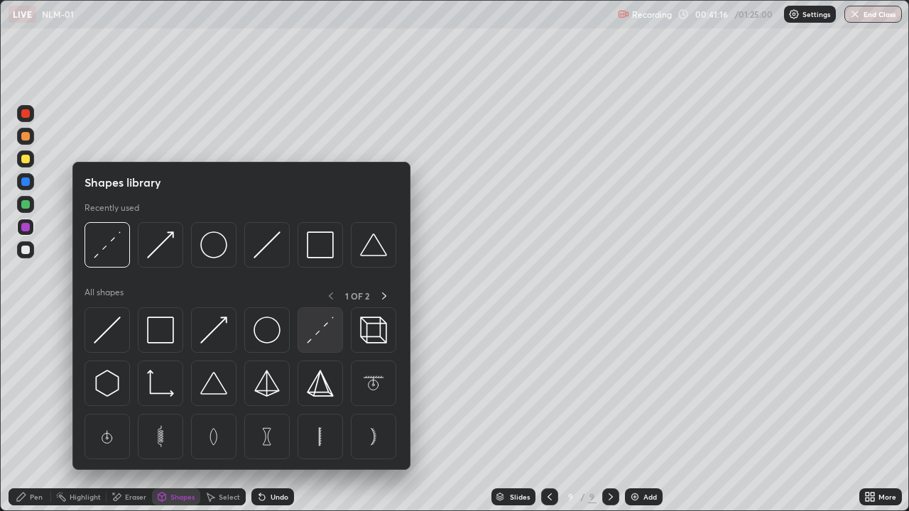
click at [319, 333] on img at bounding box center [320, 330] width 27 height 27
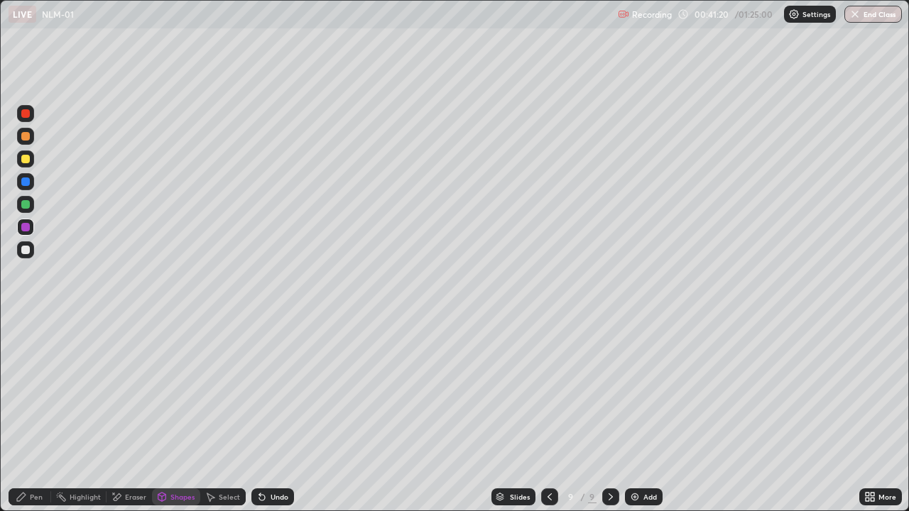
click at [41, 415] on div "Pen" at bounding box center [36, 496] width 13 height 7
click at [38, 415] on div "Pen" at bounding box center [36, 496] width 13 height 7
click at [22, 253] on div at bounding box center [25, 250] width 9 height 9
click at [174, 415] on div "Shapes" at bounding box center [182, 496] width 24 height 7
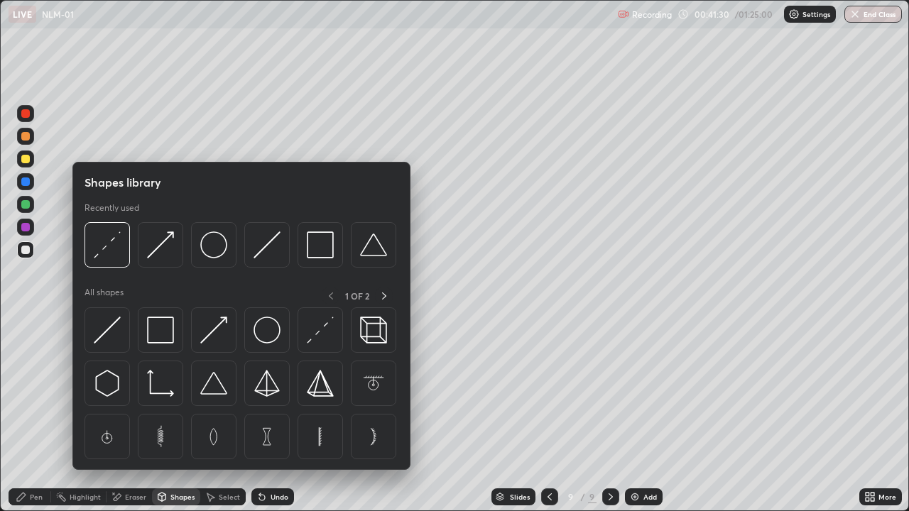
click at [131, 415] on div "Eraser" at bounding box center [135, 496] width 21 height 7
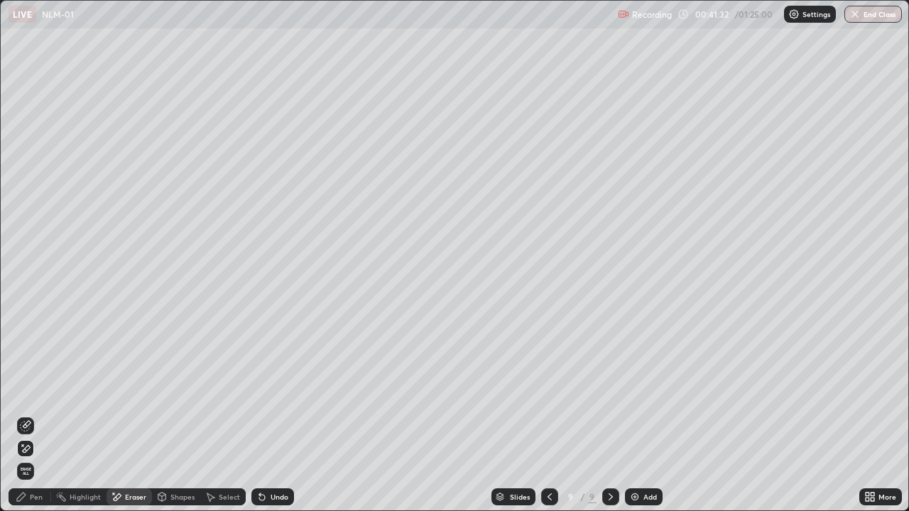
click at [35, 415] on div "Pen" at bounding box center [36, 496] width 13 height 7
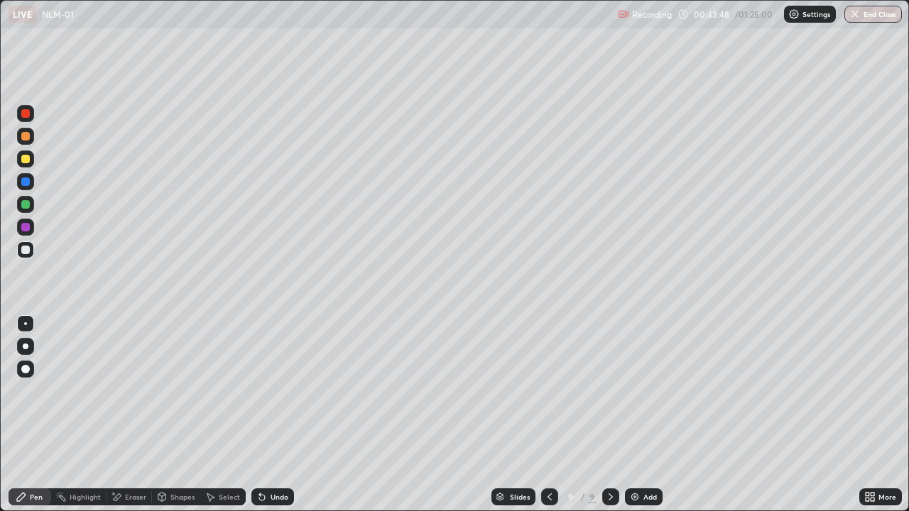
click at [219, 415] on div "Select" at bounding box center [229, 496] width 21 height 7
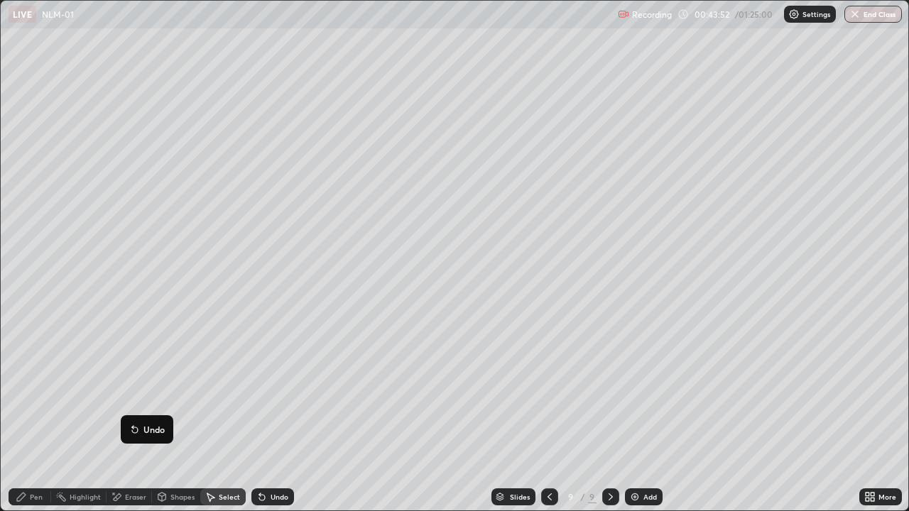
click at [122, 307] on div "0 ° Undo Copy Duplicate Duplicate to new slide Delete" at bounding box center [454, 256] width 907 height 510
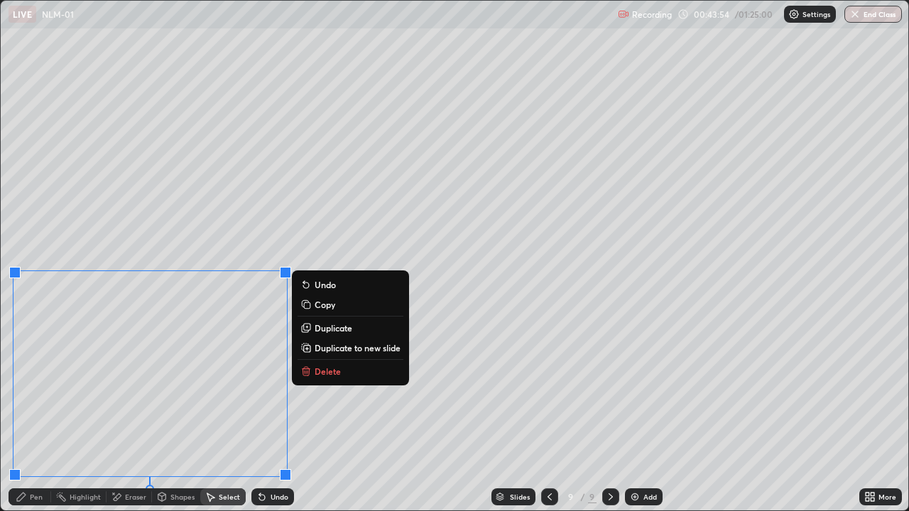
click at [161, 304] on div "0 ° Undo Copy Duplicate Duplicate to new slide Delete" at bounding box center [454, 256] width 907 height 510
click at [29, 415] on div "Pen" at bounding box center [30, 496] width 43 height 17
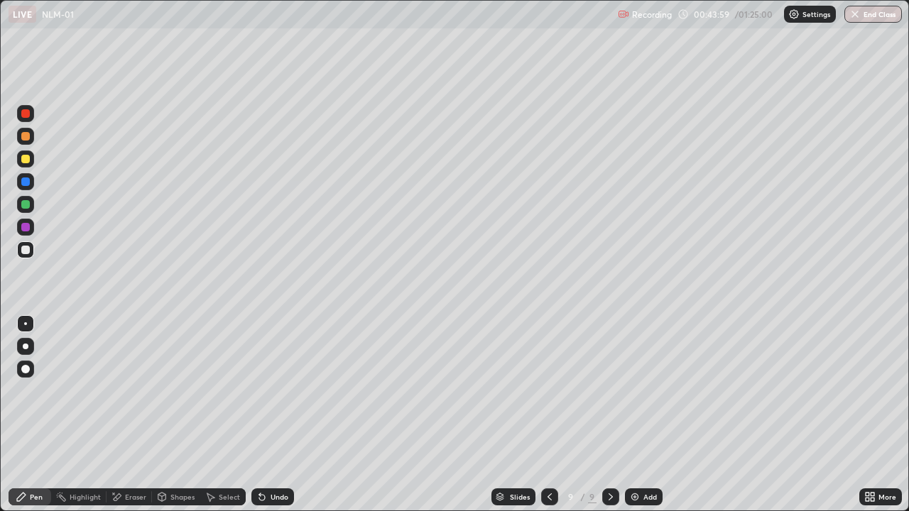
click at [215, 415] on div "Select" at bounding box center [222, 496] width 45 height 17
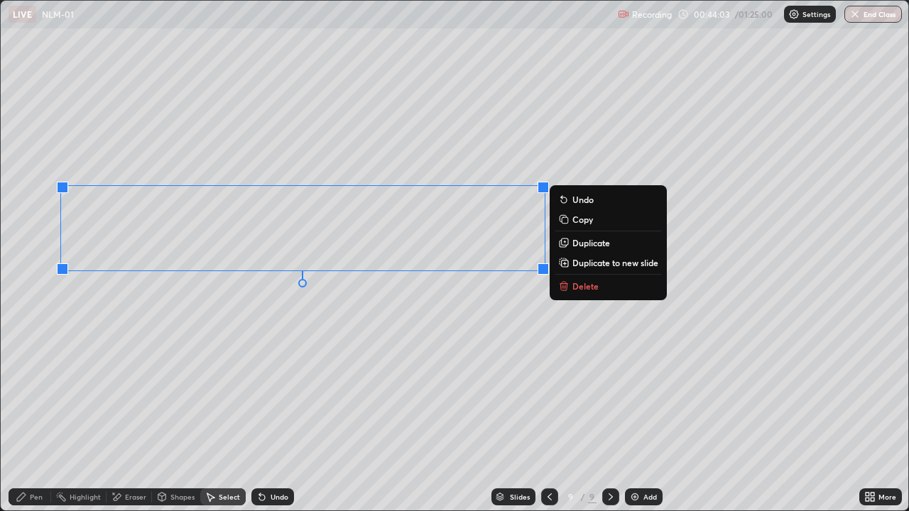
click at [476, 308] on div "0 ° Undo Copy Duplicate Duplicate to new slide Delete" at bounding box center [454, 256] width 907 height 510
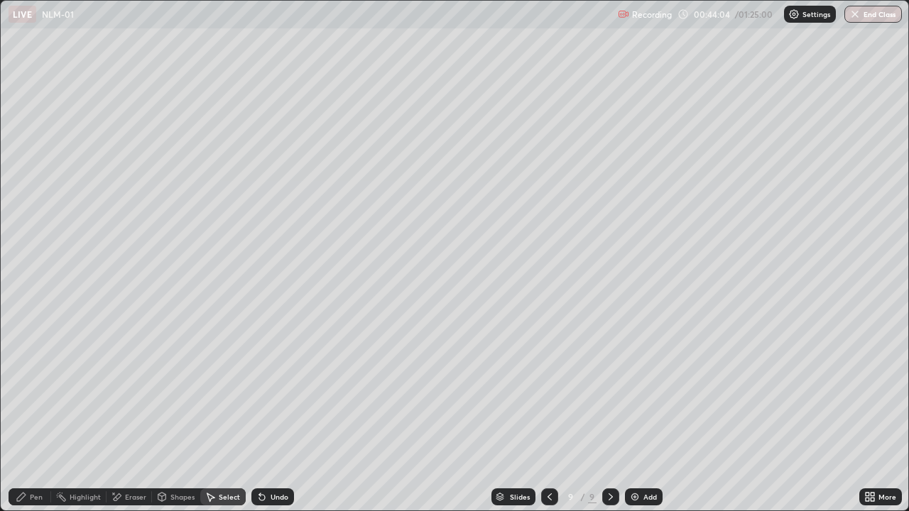
click at [126, 415] on div "Eraser" at bounding box center [135, 496] width 21 height 7
click at [42, 415] on div "Pen" at bounding box center [30, 496] width 43 height 17
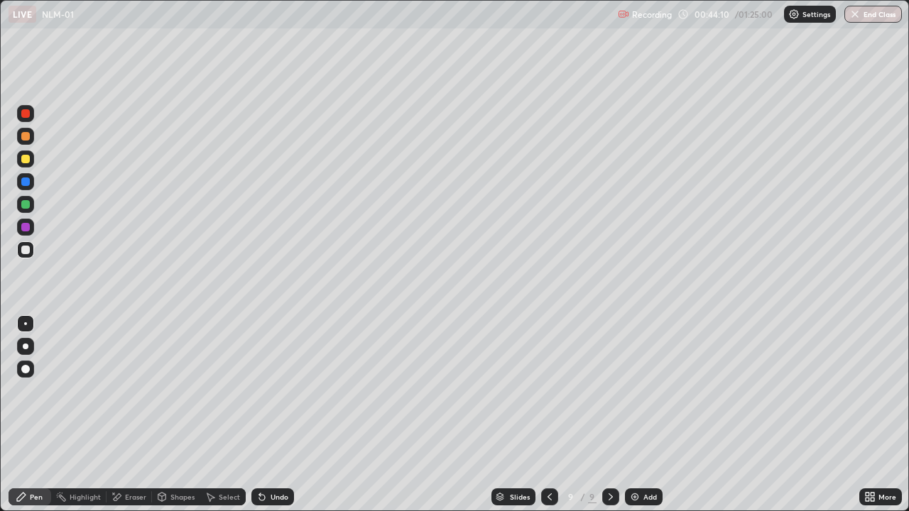
click at [23, 185] on div at bounding box center [25, 181] width 9 height 9
click at [182, 415] on div "Shapes" at bounding box center [182, 496] width 24 height 7
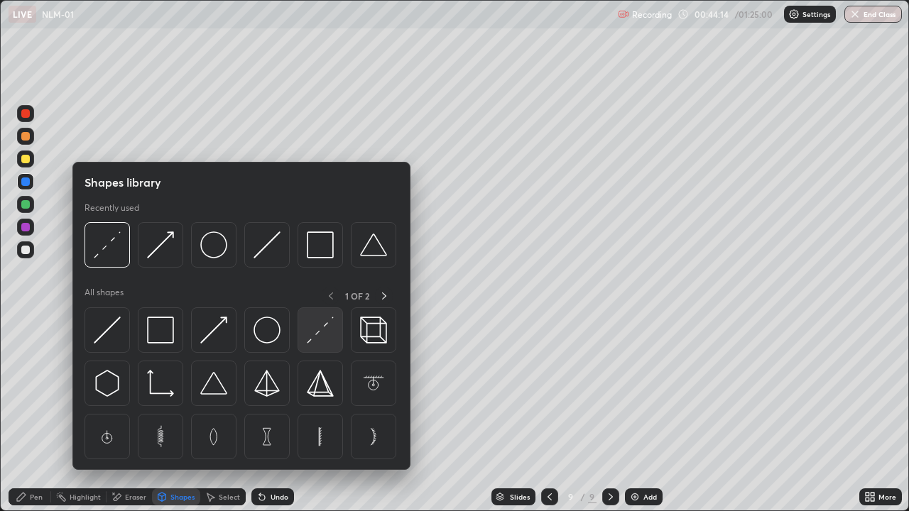
click at [314, 330] on img at bounding box center [320, 330] width 27 height 27
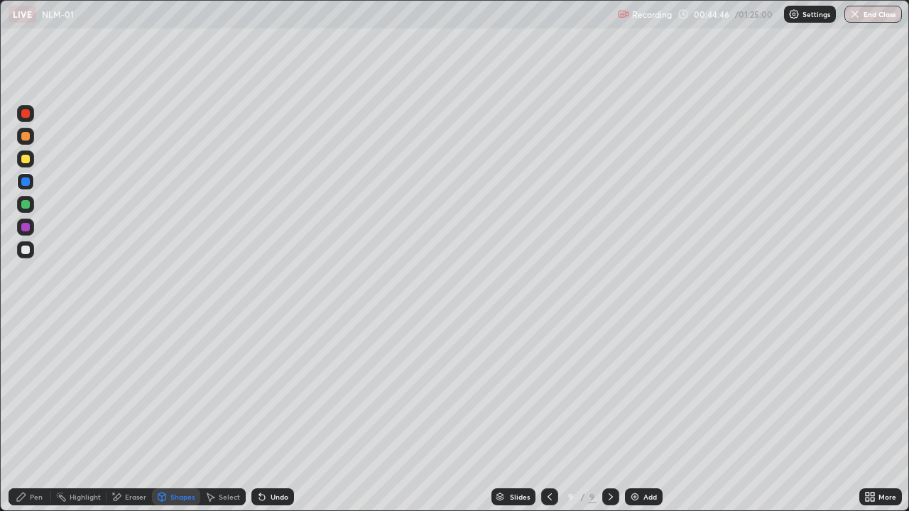
click at [33, 415] on div "Pen" at bounding box center [36, 496] width 13 height 7
click at [174, 415] on div "Shapes" at bounding box center [182, 496] width 24 height 7
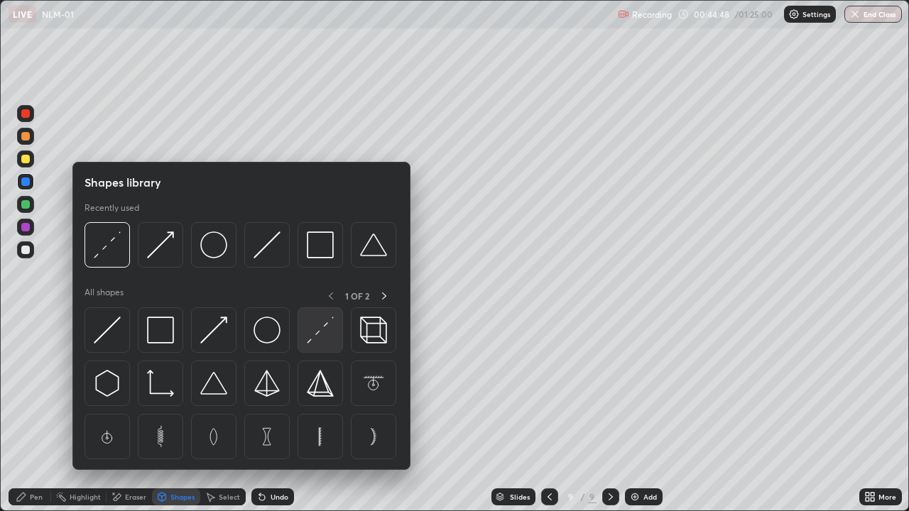
click at [320, 330] on img at bounding box center [320, 330] width 27 height 27
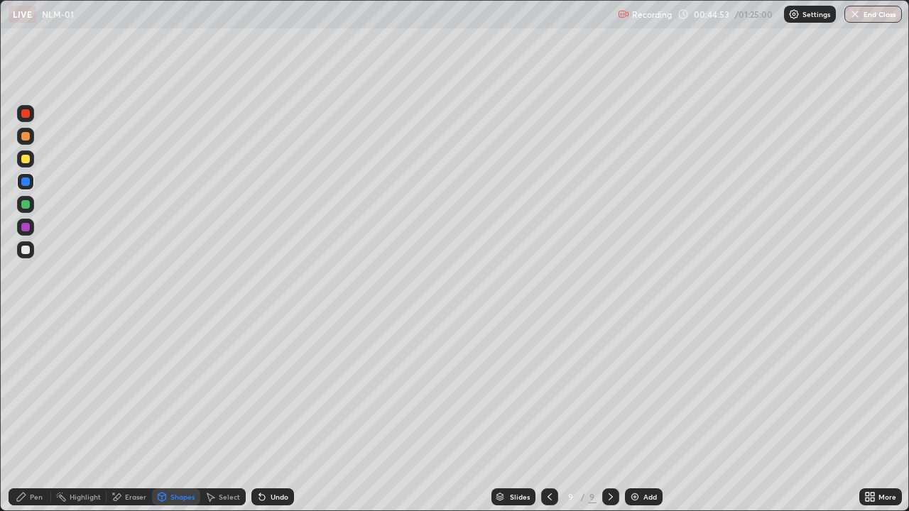
click at [26, 415] on icon at bounding box center [21, 496] width 11 height 11
click at [35, 415] on div "Pen" at bounding box center [36, 496] width 13 height 7
click at [25, 183] on div at bounding box center [25, 181] width 9 height 9
click at [28, 163] on div at bounding box center [25, 159] width 9 height 9
click at [28, 251] on div at bounding box center [25, 250] width 9 height 9
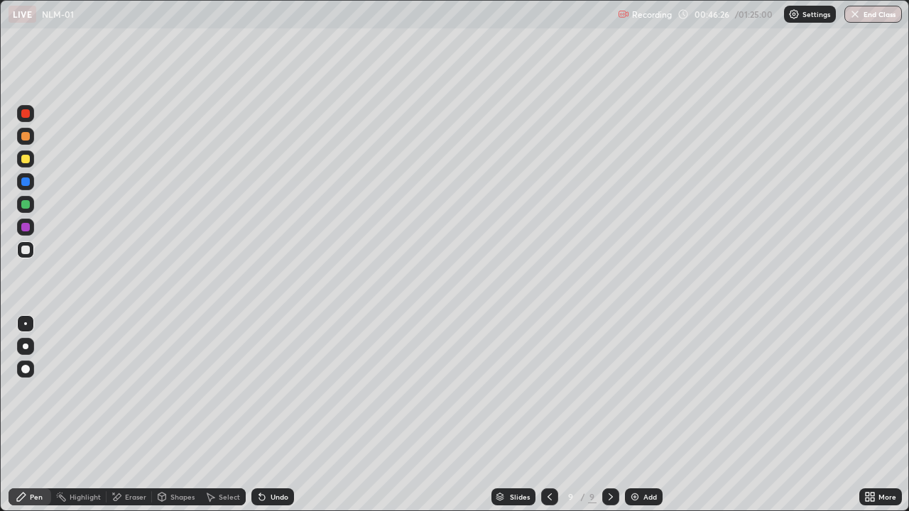
click at [38, 415] on div "Pen" at bounding box center [36, 496] width 13 height 7
click at [27, 256] on div at bounding box center [25, 249] width 17 height 17
click at [0, 226] on div "Setting up your live class" at bounding box center [454, 255] width 909 height 511
click at [25, 415] on icon at bounding box center [21, 496] width 11 height 11
click at [24, 227] on div at bounding box center [25, 227] width 9 height 9
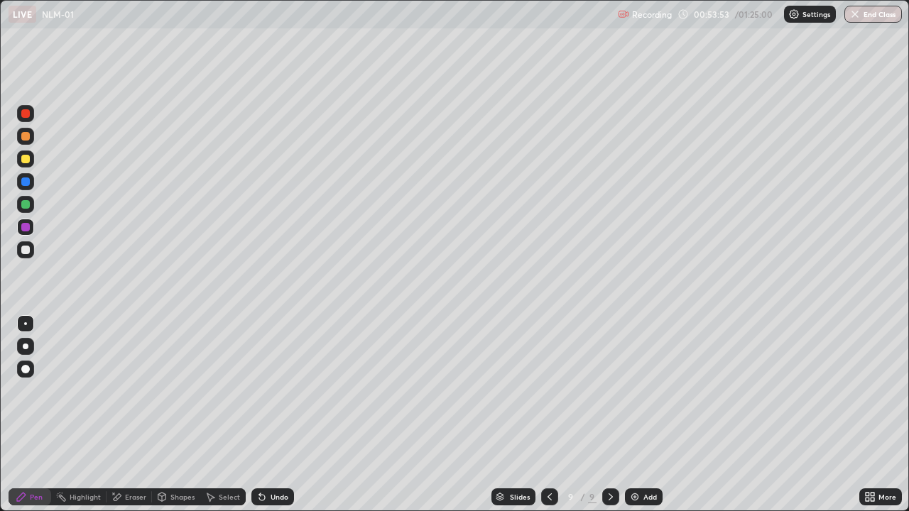
click at [25, 158] on div at bounding box center [25, 159] width 9 height 9
click at [231, 415] on div "Select" at bounding box center [229, 496] width 21 height 7
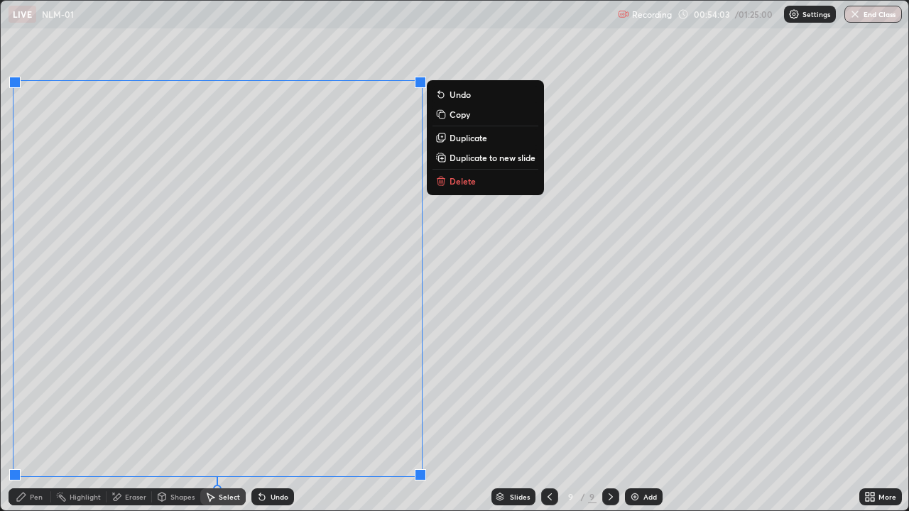
click at [465, 159] on p "Duplicate to new slide" at bounding box center [492, 157] width 86 height 11
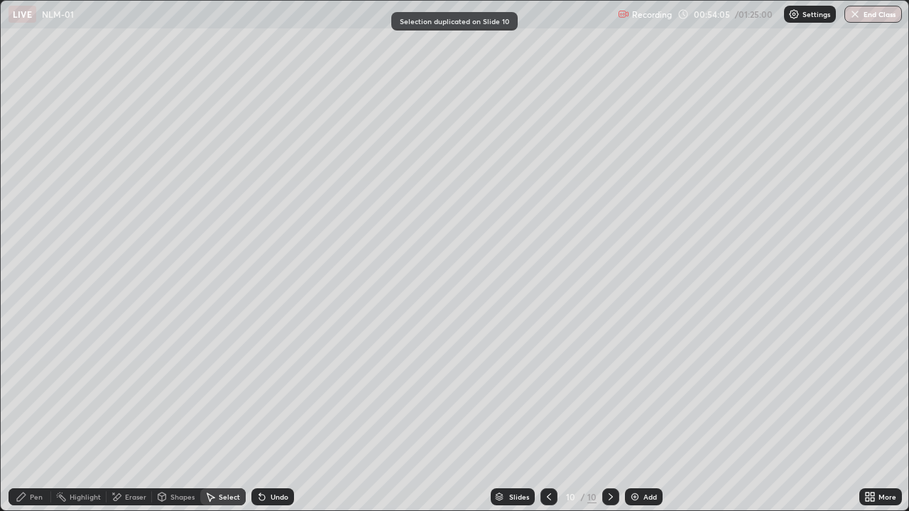
click at [34, 415] on div "Pen" at bounding box center [36, 496] width 13 height 7
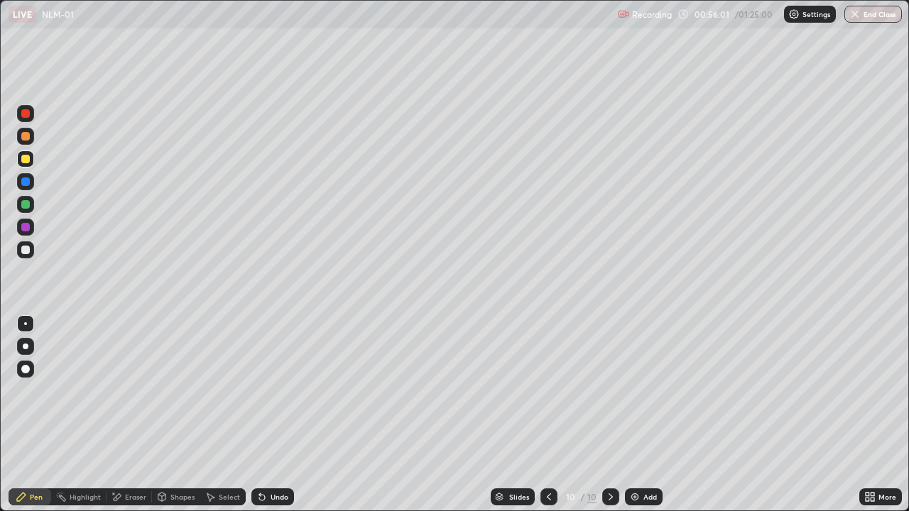
click at [643, 415] on div "Add" at bounding box center [649, 496] width 13 height 7
click at [28, 119] on div at bounding box center [25, 113] width 17 height 17
click at [168, 415] on div "Shapes" at bounding box center [176, 496] width 48 height 17
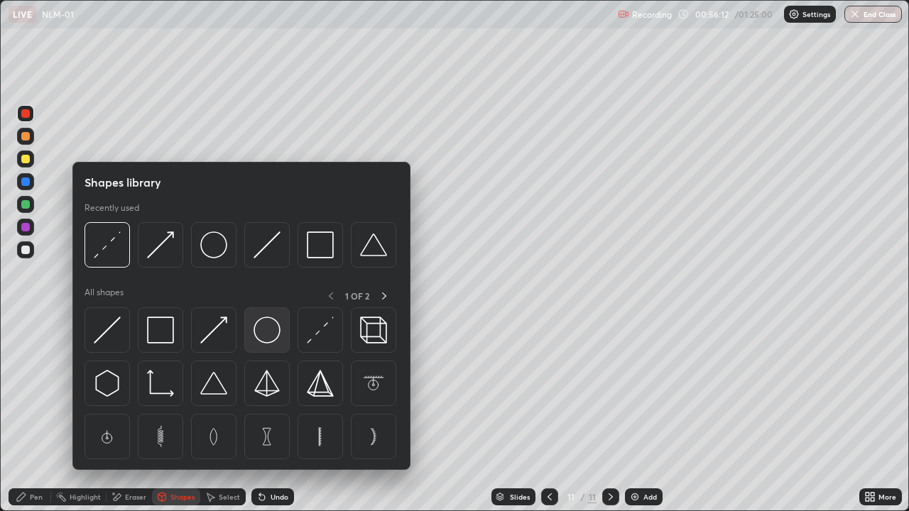
click at [265, 339] on img at bounding box center [266, 330] width 27 height 27
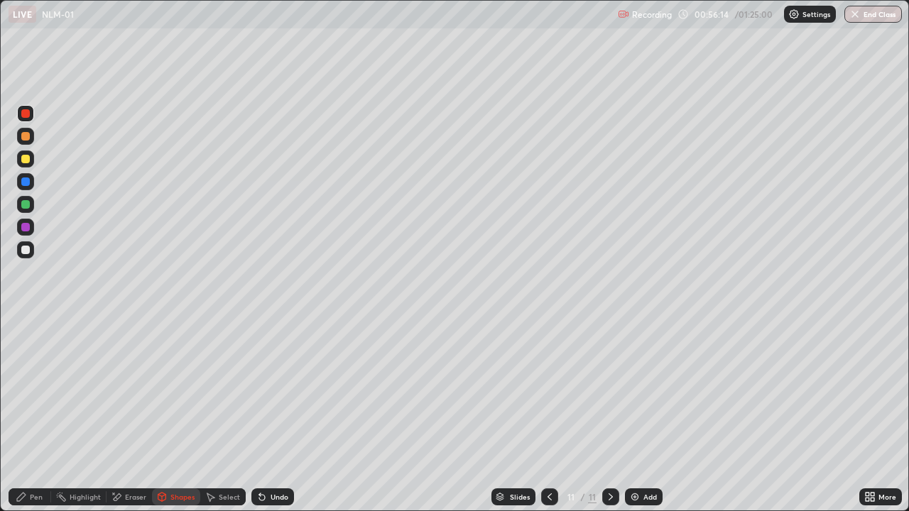
click at [33, 415] on div "Pen" at bounding box center [36, 496] width 13 height 7
click at [25, 256] on div at bounding box center [25, 249] width 17 height 17
click at [274, 415] on div "Undo" at bounding box center [272, 496] width 43 height 17
click at [261, 415] on div "Undo" at bounding box center [272, 496] width 43 height 17
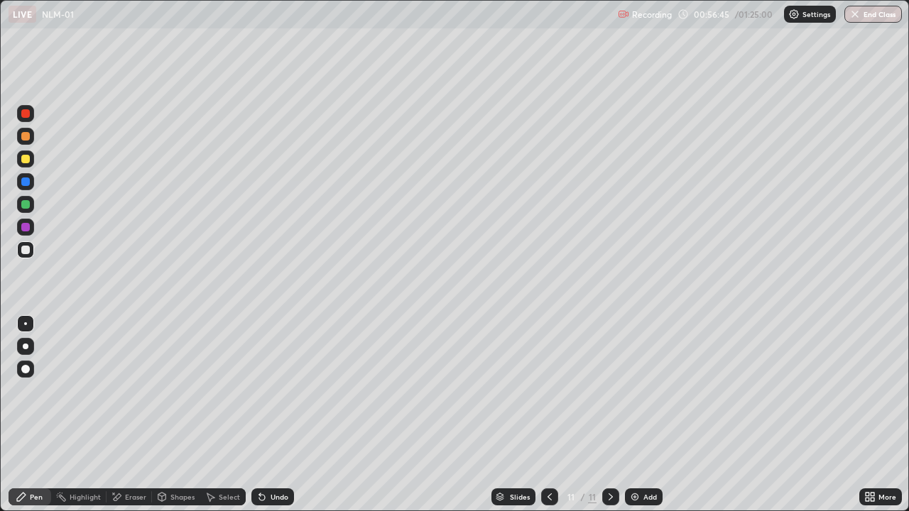
click at [262, 415] on div "Undo" at bounding box center [272, 496] width 43 height 17
click at [262, 415] on icon at bounding box center [261, 496] width 11 height 11
click at [260, 415] on icon at bounding box center [262, 498] width 6 height 6
click at [264, 415] on div "Undo" at bounding box center [272, 496] width 43 height 17
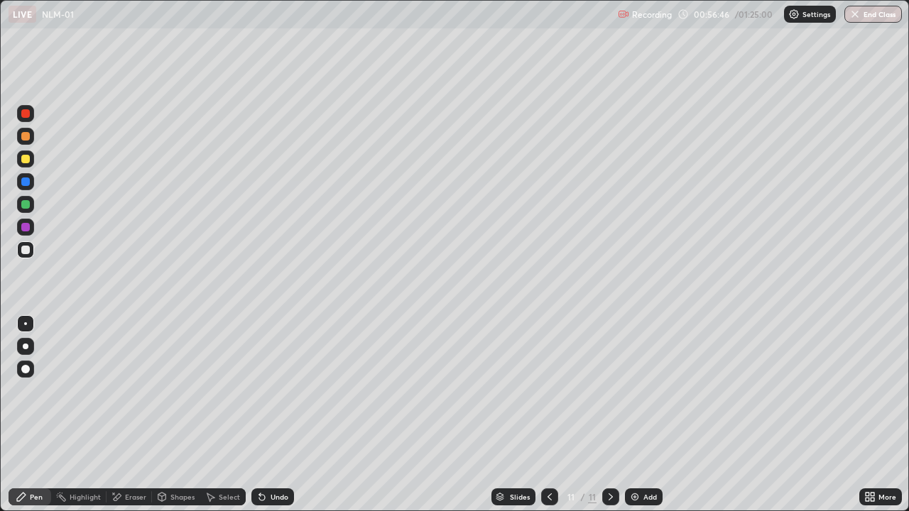
click at [264, 415] on icon at bounding box center [261, 496] width 11 height 11
click at [640, 415] on div "Add" at bounding box center [644, 496] width 38 height 17
click at [185, 415] on div "Shapes" at bounding box center [176, 496] width 48 height 17
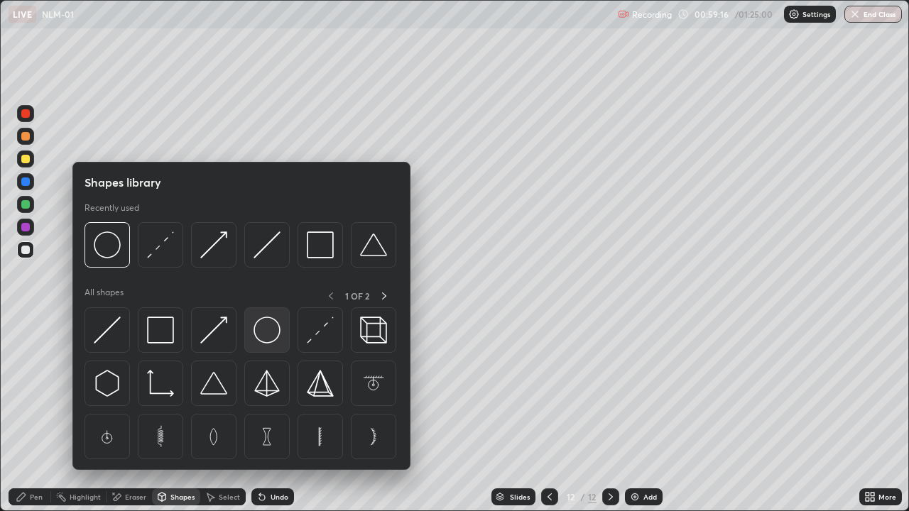
click at [266, 329] on img at bounding box center [266, 330] width 27 height 27
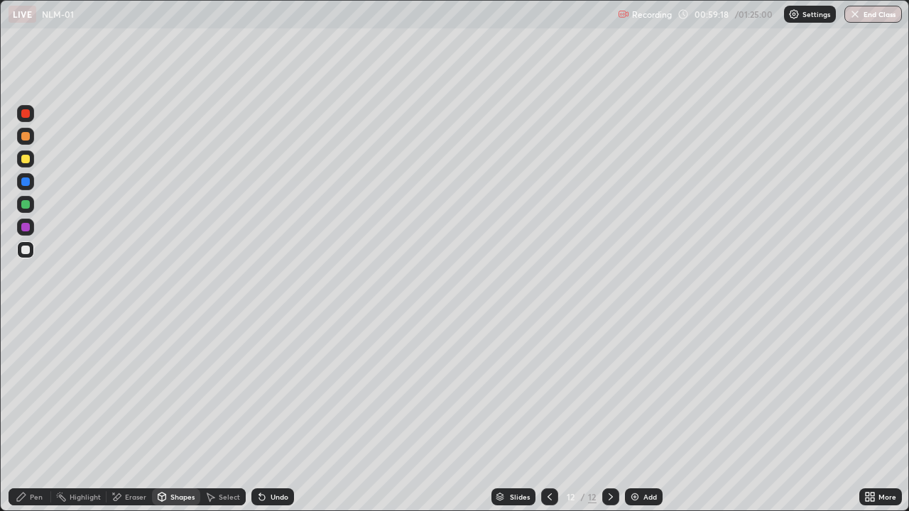
click at [26, 205] on div at bounding box center [25, 204] width 9 height 9
click at [280, 415] on div "Undo" at bounding box center [279, 496] width 18 height 7
click at [43, 415] on div "Pen" at bounding box center [30, 496] width 43 height 17
click at [26, 232] on div at bounding box center [25, 227] width 17 height 17
click at [26, 205] on div at bounding box center [25, 204] width 9 height 9
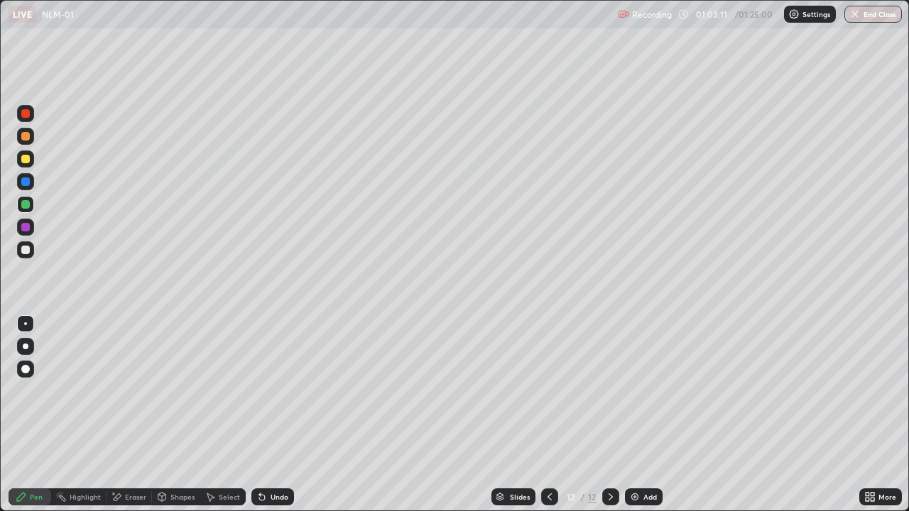
click at [655, 415] on div "Add" at bounding box center [649, 496] width 13 height 7
click at [549, 415] on icon at bounding box center [549, 496] width 11 height 11
click at [637, 415] on img at bounding box center [634, 496] width 11 height 11
click at [26, 161] on div at bounding box center [25, 159] width 9 height 9
click at [221, 415] on div "Select" at bounding box center [229, 496] width 21 height 7
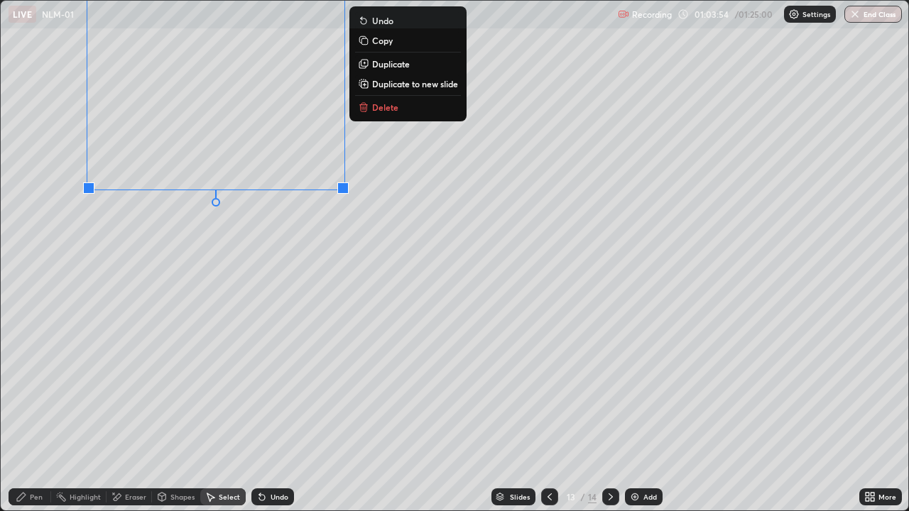
click at [35, 415] on div "Pen" at bounding box center [36, 496] width 13 height 7
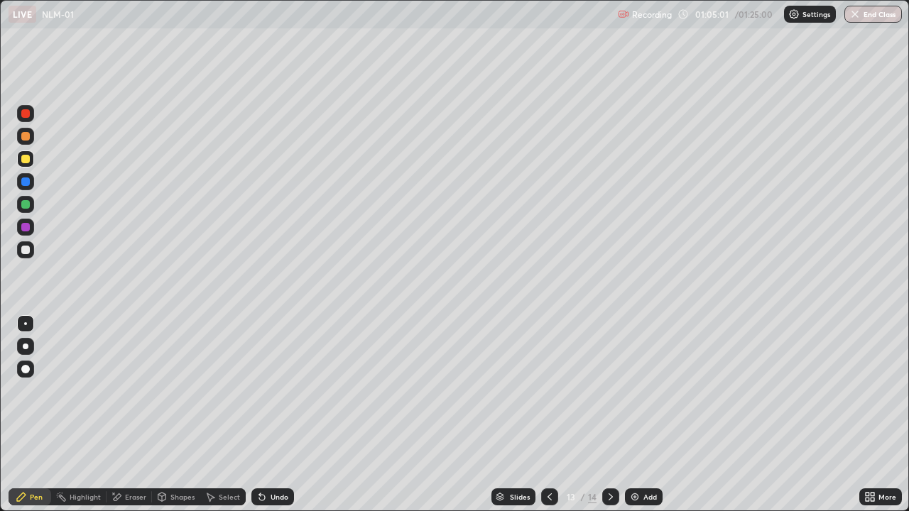
click at [278, 415] on div "Undo" at bounding box center [279, 496] width 18 height 7
click at [282, 415] on div "Undo" at bounding box center [279, 496] width 18 height 7
click at [270, 415] on div "Undo" at bounding box center [279, 496] width 18 height 7
click at [224, 415] on div "Select" at bounding box center [229, 496] width 21 height 7
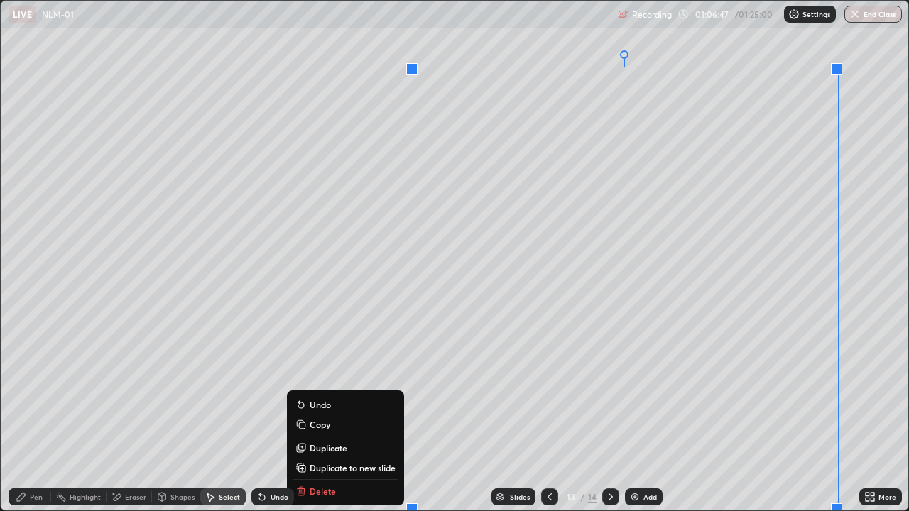
click at [362, 415] on p "Duplicate to new slide" at bounding box center [353, 467] width 86 height 11
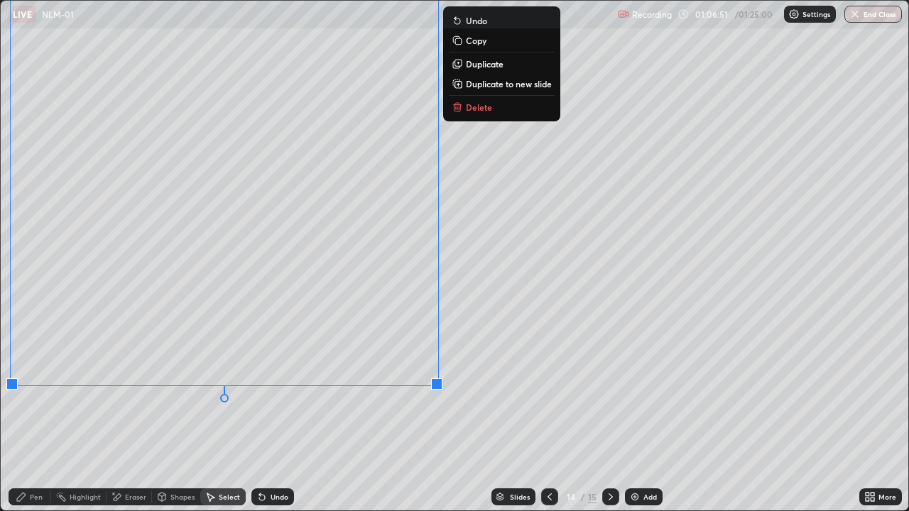
click at [39, 415] on div "Pen" at bounding box center [36, 496] width 13 height 7
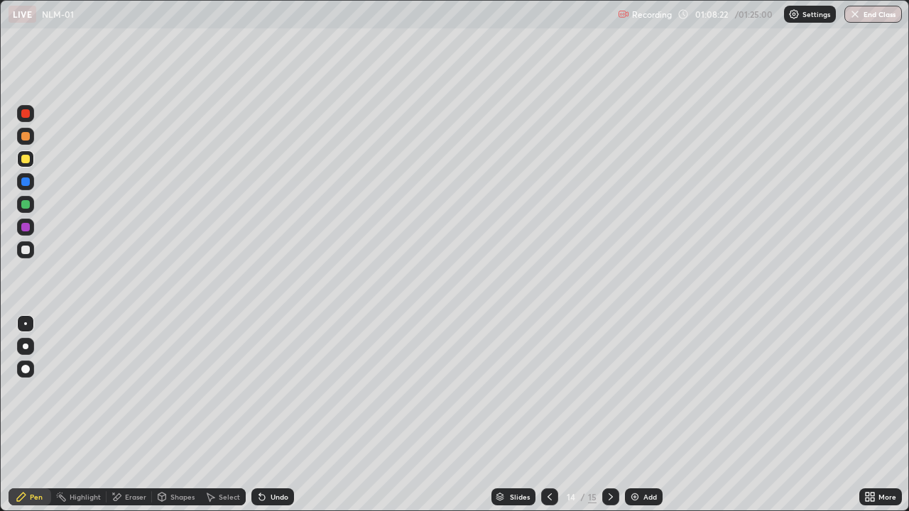
click at [546, 415] on div at bounding box center [549, 496] width 17 height 17
click at [610, 415] on icon at bounding box center [610, 496] width 11 height 11
click at [549, 415] on icon at bounding box center [549, 496] width 11 height 11
click at [610, 415] on icon at bounding box center [610, 496] width 4 height 7
click at [547, 415] on icon at bounding box center [549, 496] width 4 height 7
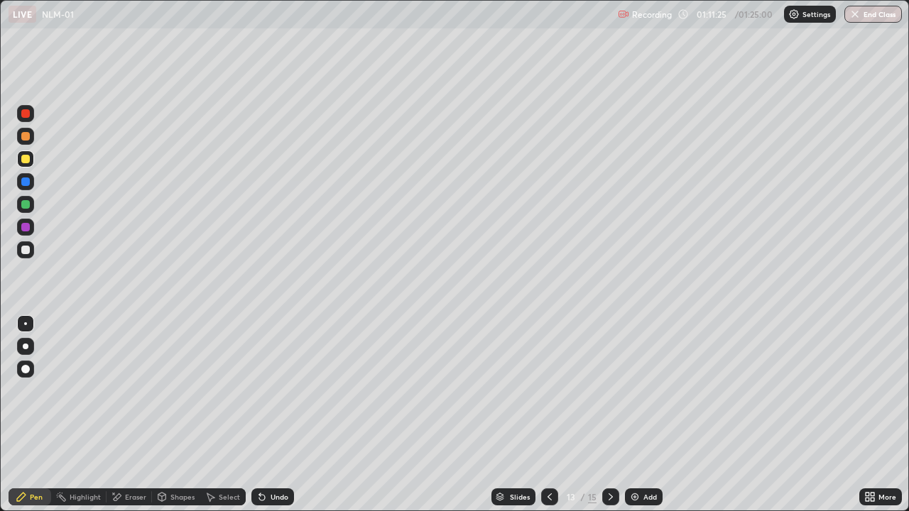
click at [608, 415] on icon at bounding box center [610, 496] width 11 height 11
click at [647, 415] on div "Add" at bounding box center [644, 496] width 38 height 17
click at [26, 139] on div at bounding box center [25, 136] width 9 height 9
click at [28, 209] on div at bounding box center [25, 204] width 17 height 17
click at [860, 20] on button "End Class" at bounding box center [873, 14] width 58 height 17
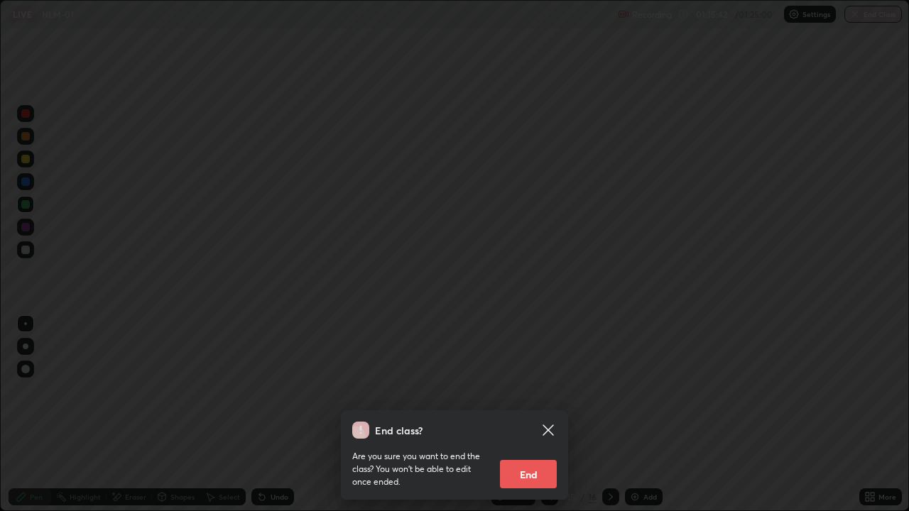
click at [549, 415] on button "End" at bounding box center [528, 474] width 57 height 28
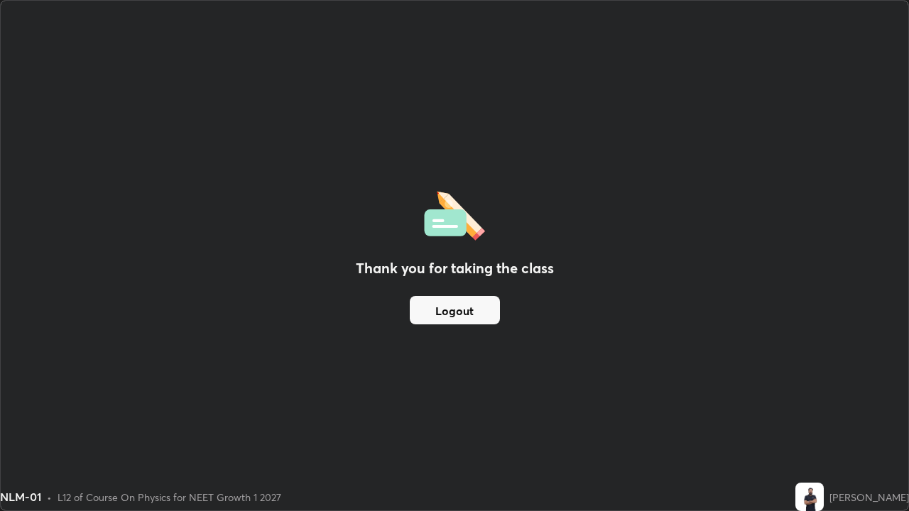
click at [461, 302] on button "Logout" at bounding box center [455, 310] width 90 height 28
